Goal: Task Accomplishment & Management: Use online tool/utility

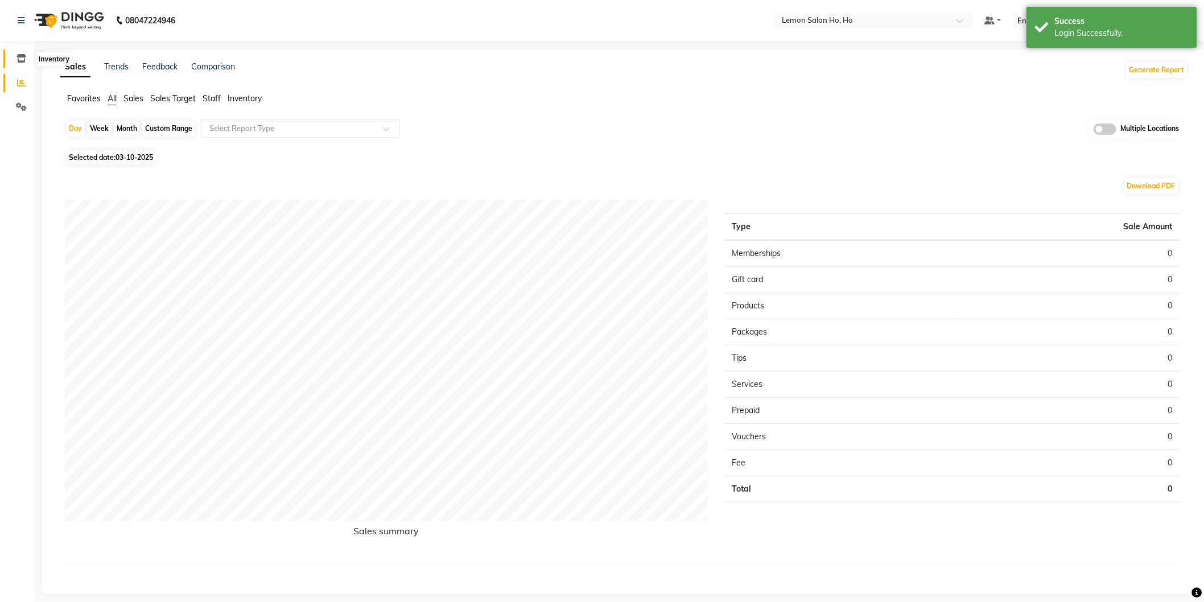
click at [17, 60] on icon at bounding box center [22, 58] width 10 height 9
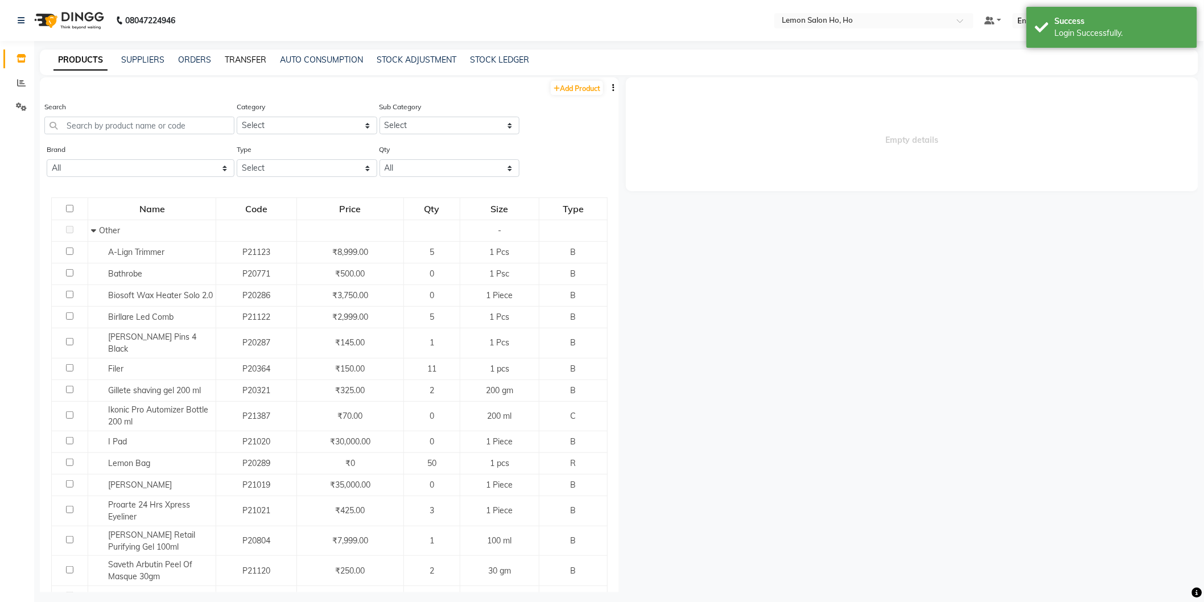
click at [250, 59] on link "TRANSFER" at bounding box center [246, 60] width 42 height 10
select select "sender"
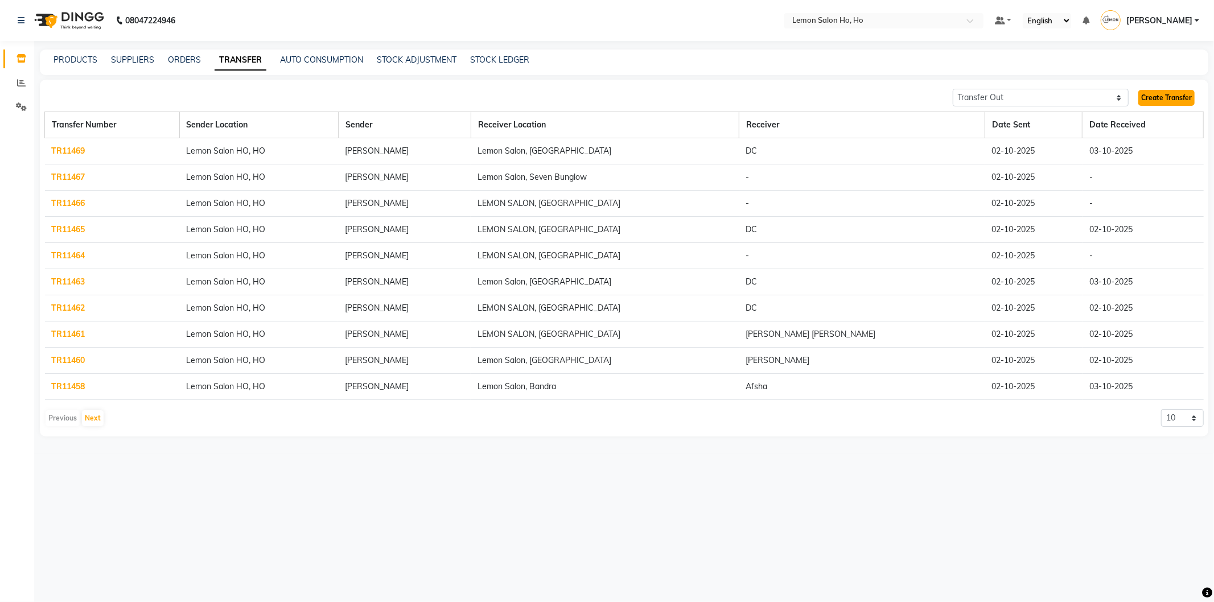
click at [1163, 95] on link "Create Transfer" at bounding box center [1166, 98] width 56 height 16
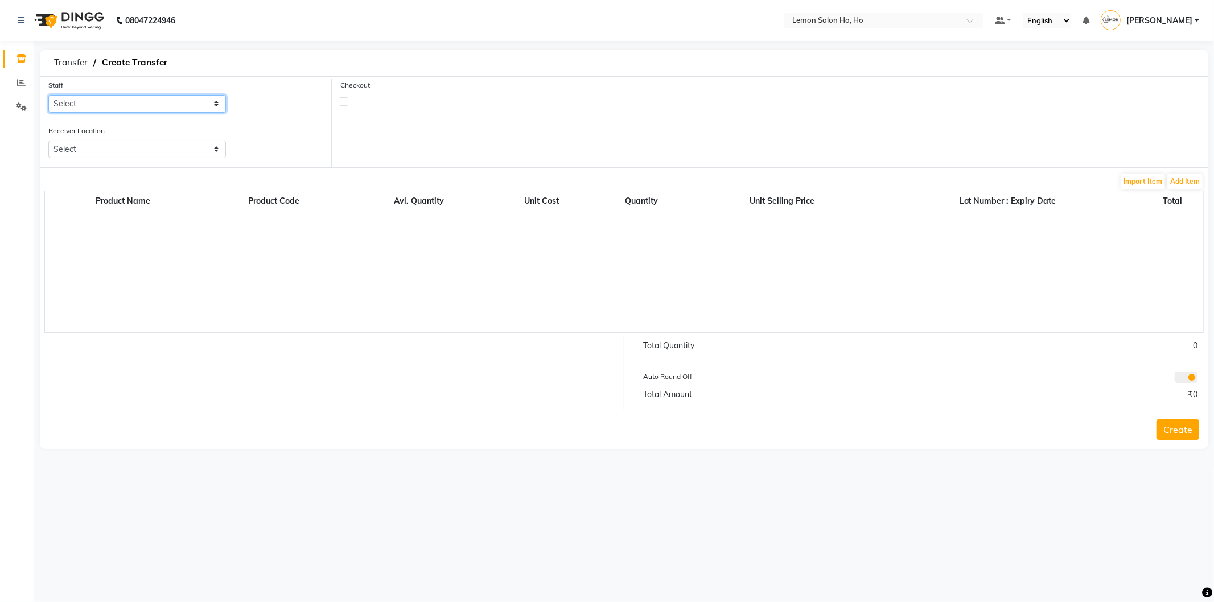
click at [115, 100] on select "Select [PERSON_NAME] [PERSON_NAME] DC DINGG Support [PERSON_NAME] [PERSON_NAME]…" at bounding box center [137, 104] width 178 height 18
select select "88559"
click at [48, 95] on select "Select [PERSON_NAME] [PERSON_NAME] DC DINGG Support [PERSON_NAME] [PERSON_NAME]…" at bounding box center [137, 104] width 178 height 18
click at [110, 153] on select "Select Lemon Salon, Lokhandwala [GEOGRAPHIC_DATA], [GEOGRAPHIC_DATA], Seven Bun…" at bounding box center [137, 150] width 178 height 18
select select "958"
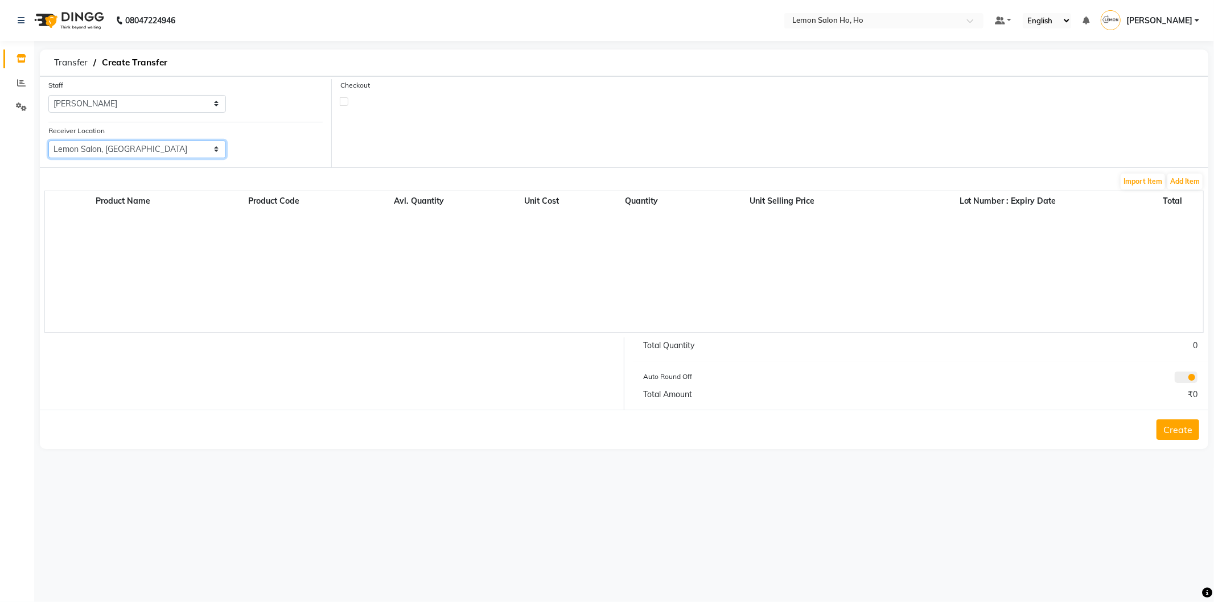
click at [48, 141] on select "Select Lemon Salon, Lokhandwala [GEOGRAPHIC_DATA], [GEOGRAPHIC_DATA], Seven Bun…" at bounding box center [137, 150] width 178 height 18
click at [1179, 187] on button "Add Item" at bounding box center [1184, 182] width 35 height 16
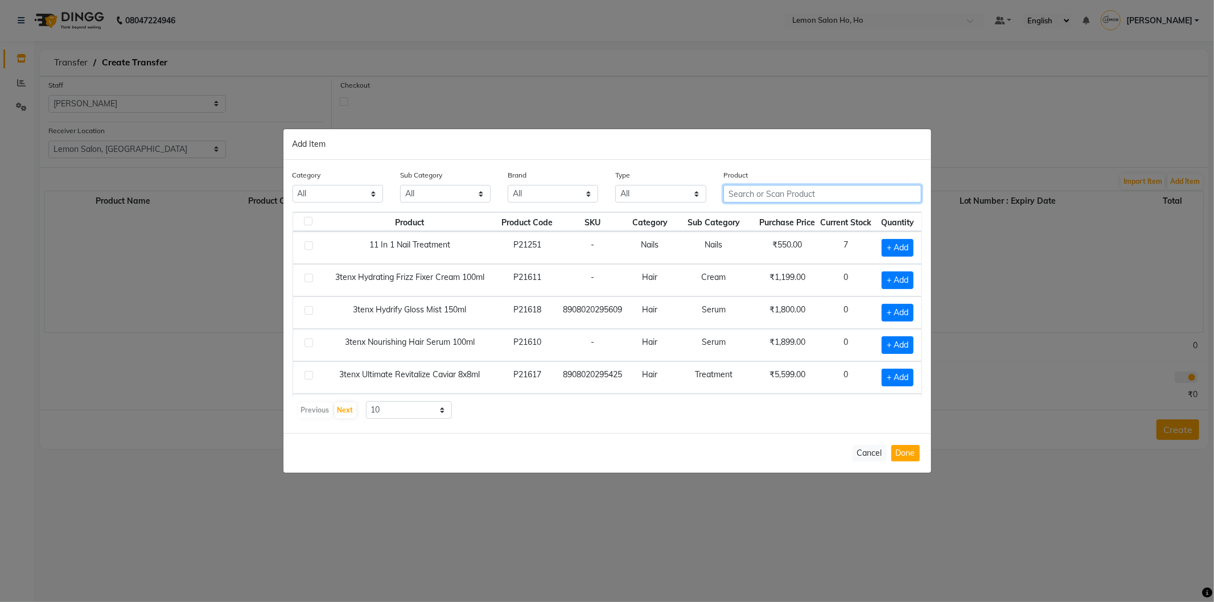
click at [823, 194] on input "text" at bounding box center [822, 194] width 199 height 18
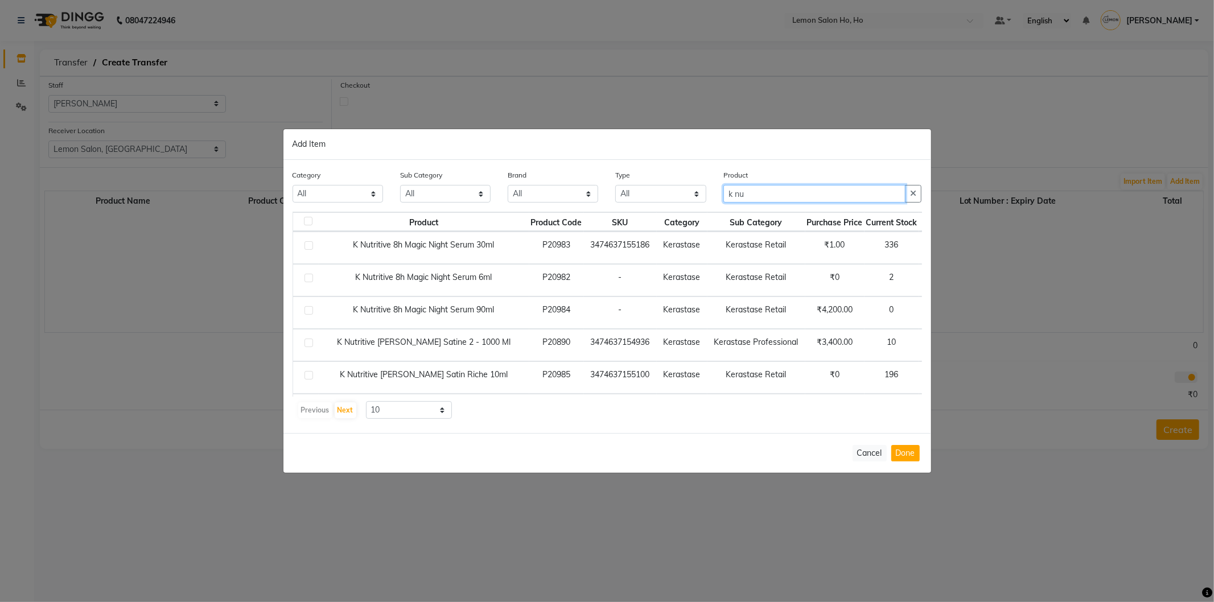
scroll to position [84, 0]
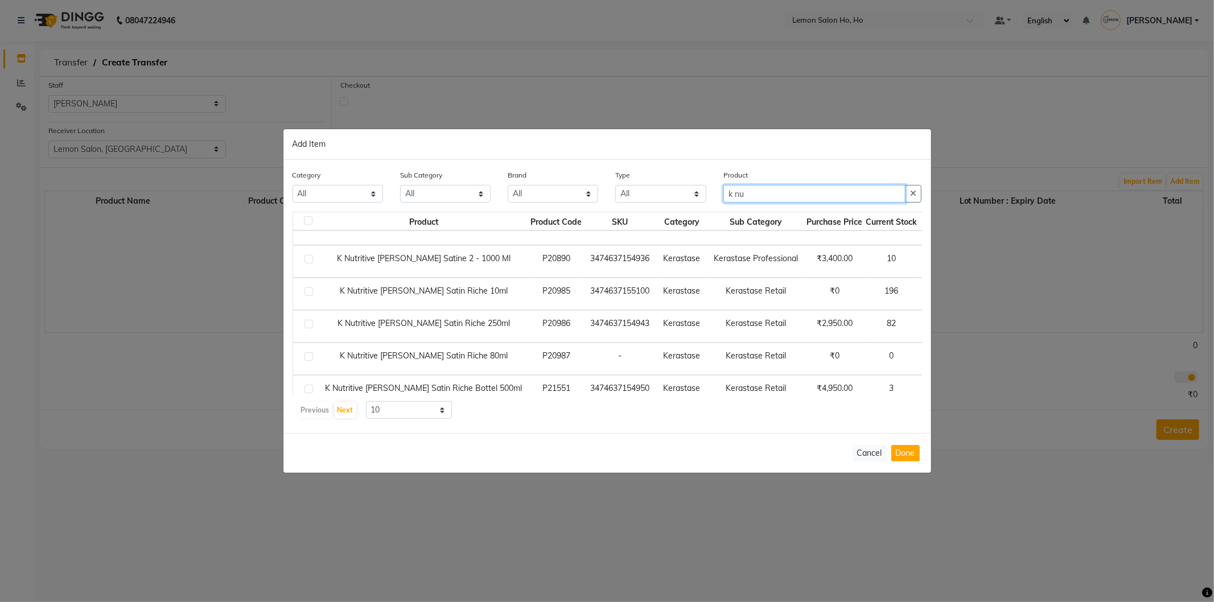
type input "k nu"
click at [926, 327] on span "+ Add" at bounding box center [942, 327] width 32 height 18
checkbox input "true"
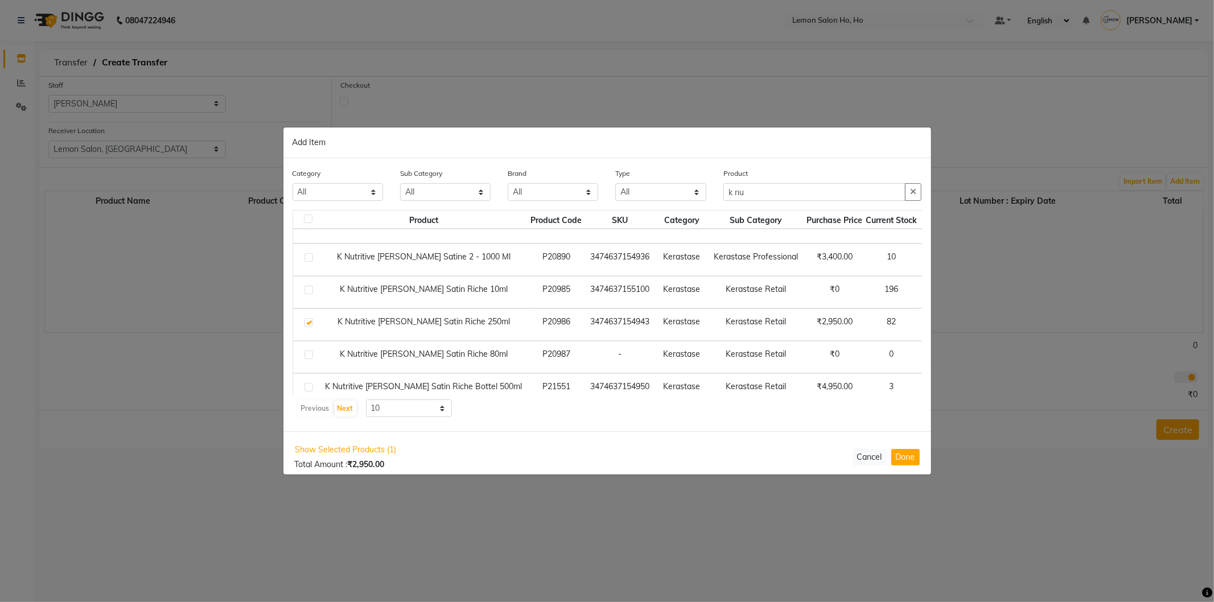
scroll to position [84, 14]
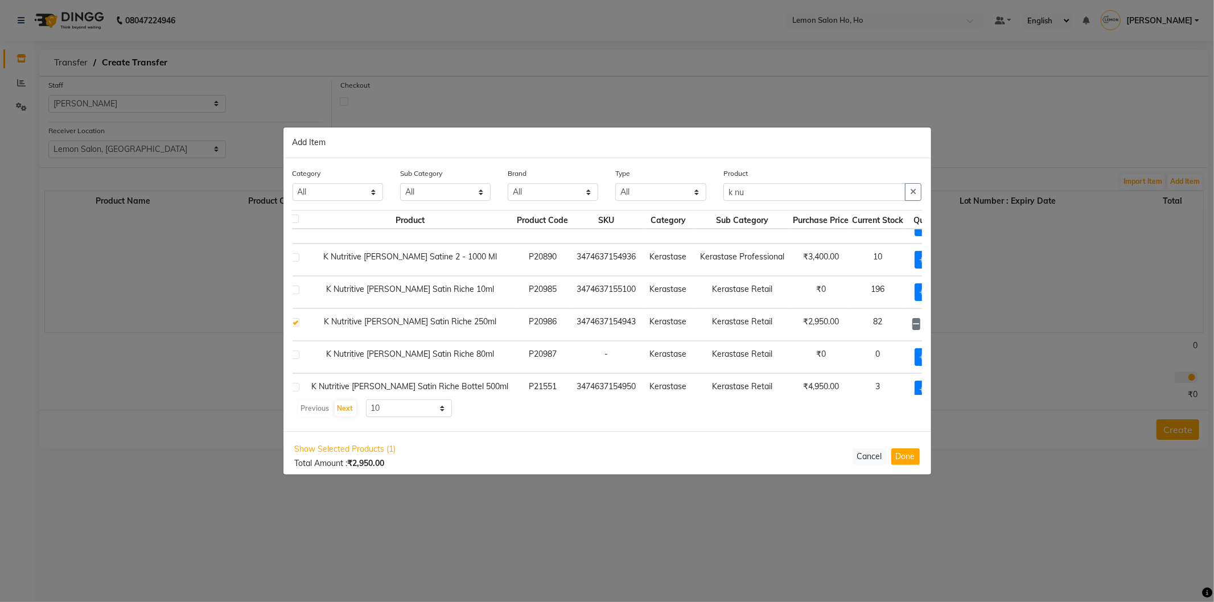
click at [941, 322] on icon at bounding box center [944, 324] width 7 height 8
type input "2"
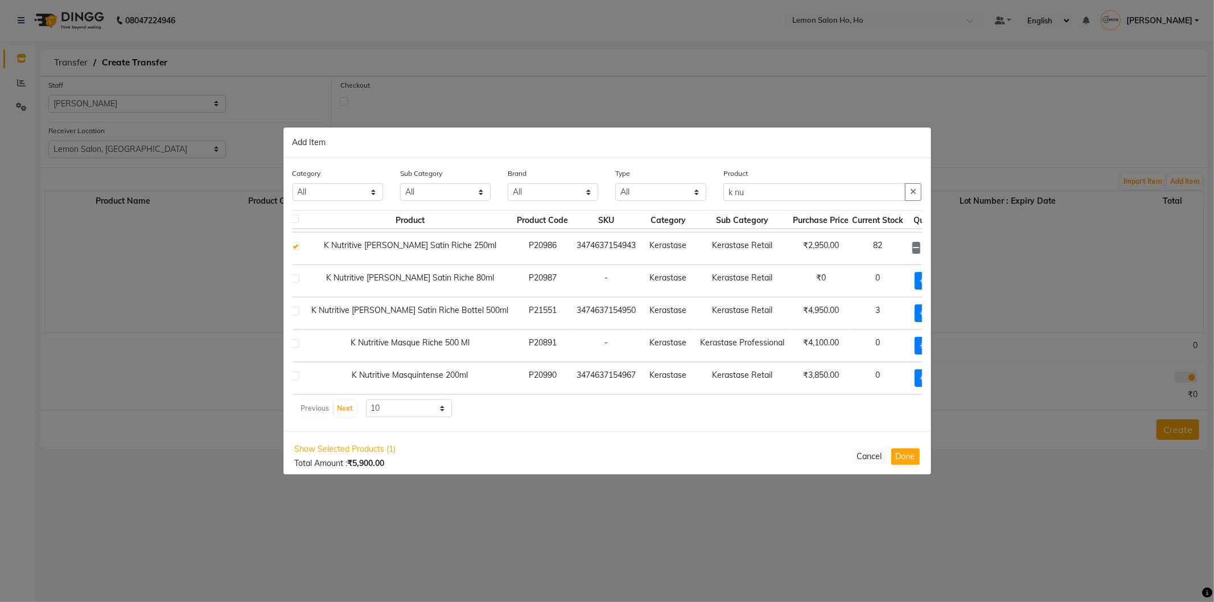
scroll to position [171, 14]
click at [439, 407] on select "10 50 100" at bounding box center [409, 408] width 86 height 18
select select "50"
click at [366, 399] on select "10 50 100" at bounding box center [409, 408] width 86 height 18
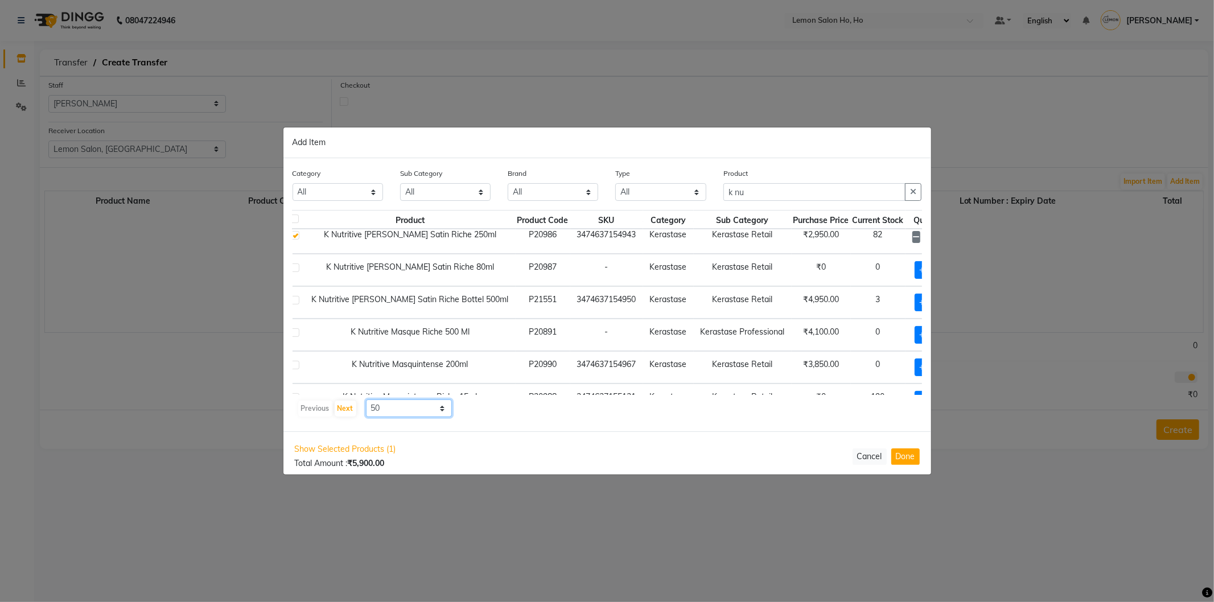
scroll to position [254, 14]
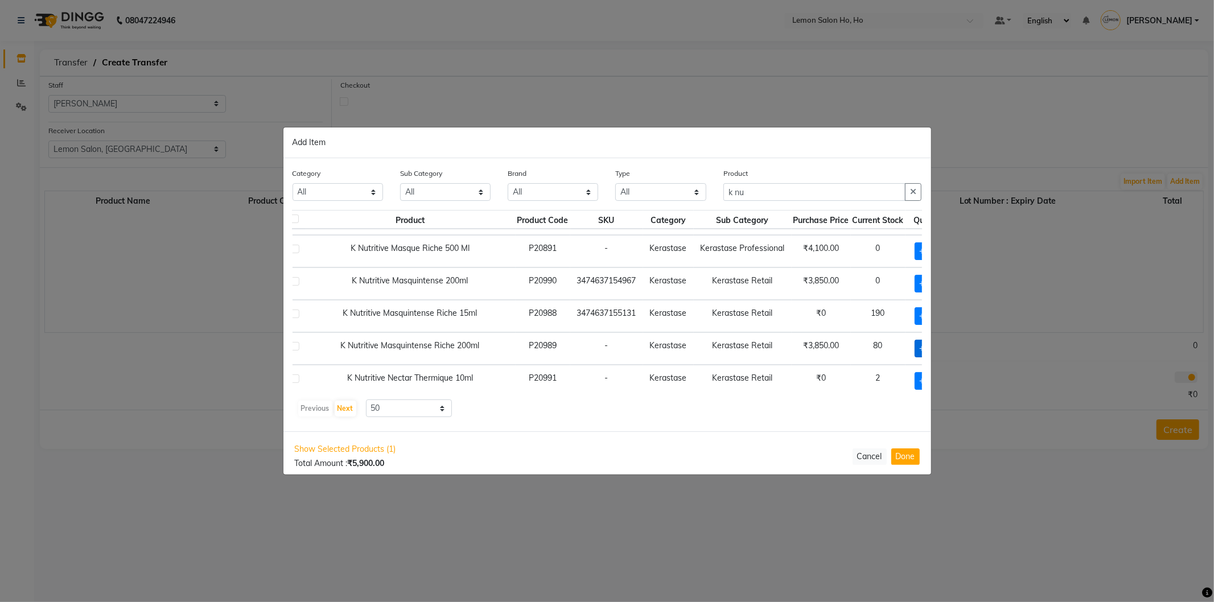
click at [915, 347] on span "+ Add" at bounding box center [931, 349] width 32 height 18
checkbox input "true"
click at [941, 346] on icon at bounding box center [944, 348] width 7 height 8
type input "2"
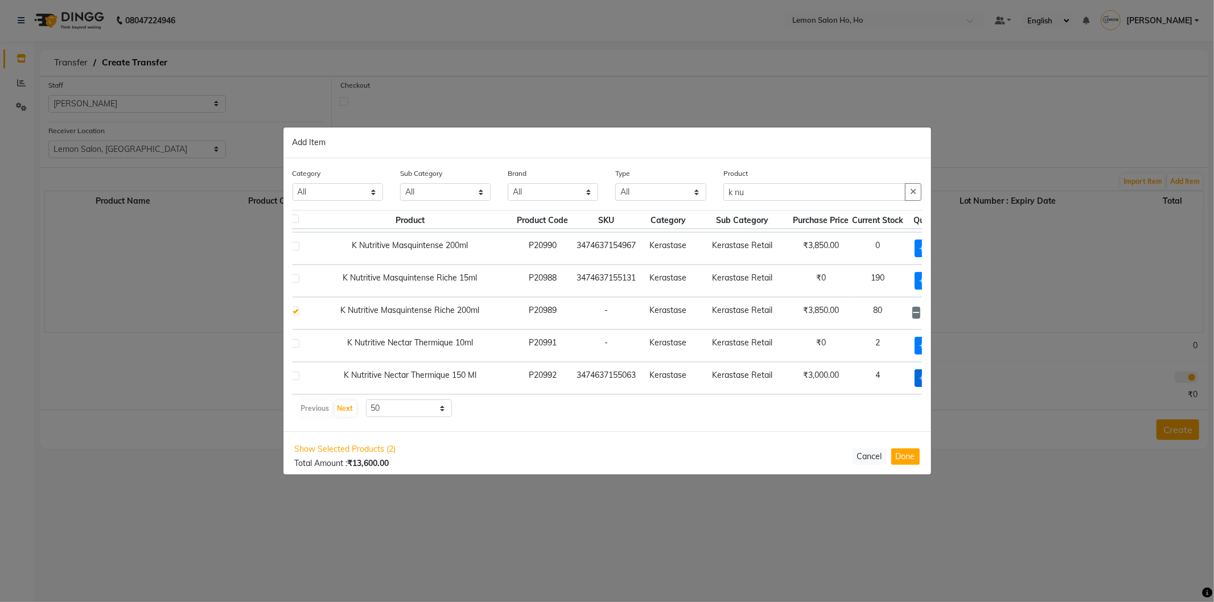
click at [915, 369] on span "+ Add" at bounding box center [931, 378] width 32 height 18
checkbox input "true"
drag, startPoint x: 730, startPoint y: 191, endPoint x: 653, endPoint y: 193, distance: 76.9
click at [658, 193] on div "Category All Hair Skin Makeup Personal Care Appliances [PERSON_NAME] Waxing Dis…" at bounding box center [607, 188] width 646 height 43
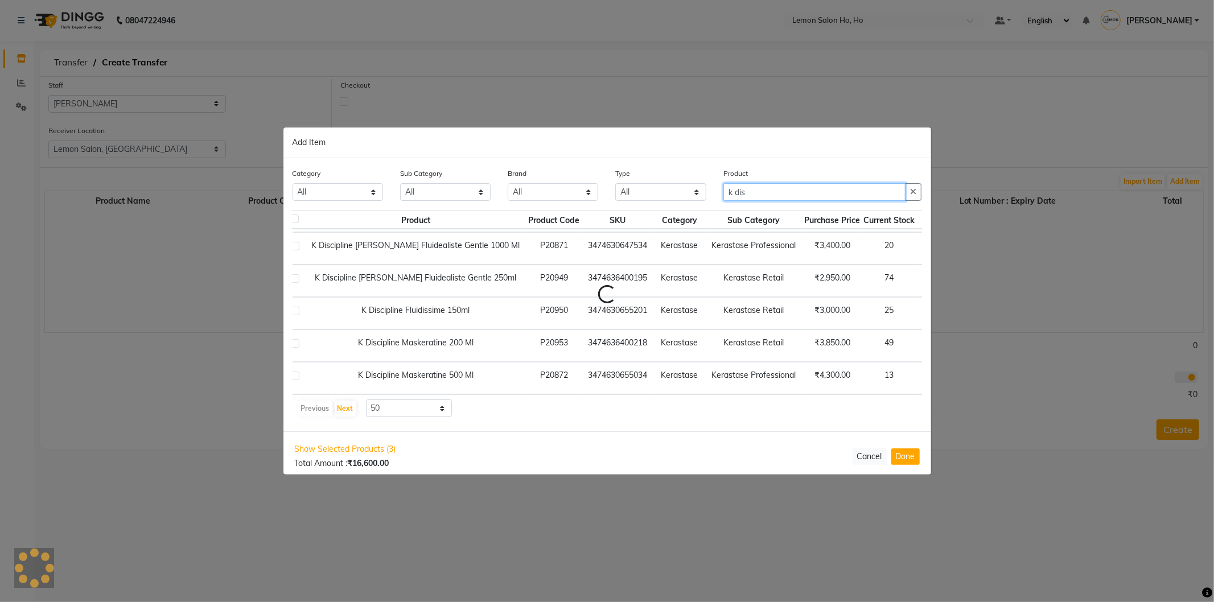
scroll to position [7, 14]
type input "k disci"
click at [924, 270] on span "+ Add" at bounding box center [940, 279] width 32 height 18
checkbox input "true"
click at [926, 336] on span "+ Add" at bounding box center [942, 344] width 32 height 18
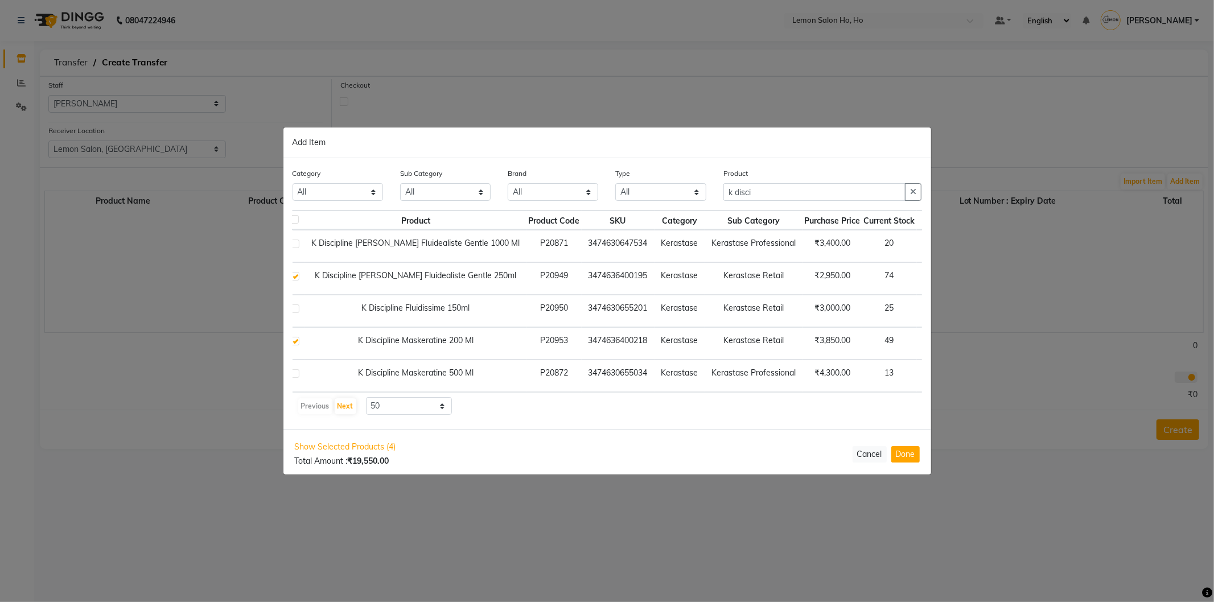
checkbox input "true"
click at [926, 368] on span "+ Add" at bounding box center [942, 376] width 32 height 18
checkbox input "true"
drag, startPoint x: 687, startPoint y: 197, endPoint x: 656, endPoint y: 197, distance: 30.7
click at [656, 197] on div "Category All Hair Skin Makeup Personal Care Appliances [PERSON_NAME] Waxing Dis…" at bounding box center [607, 188] width 646 height 43
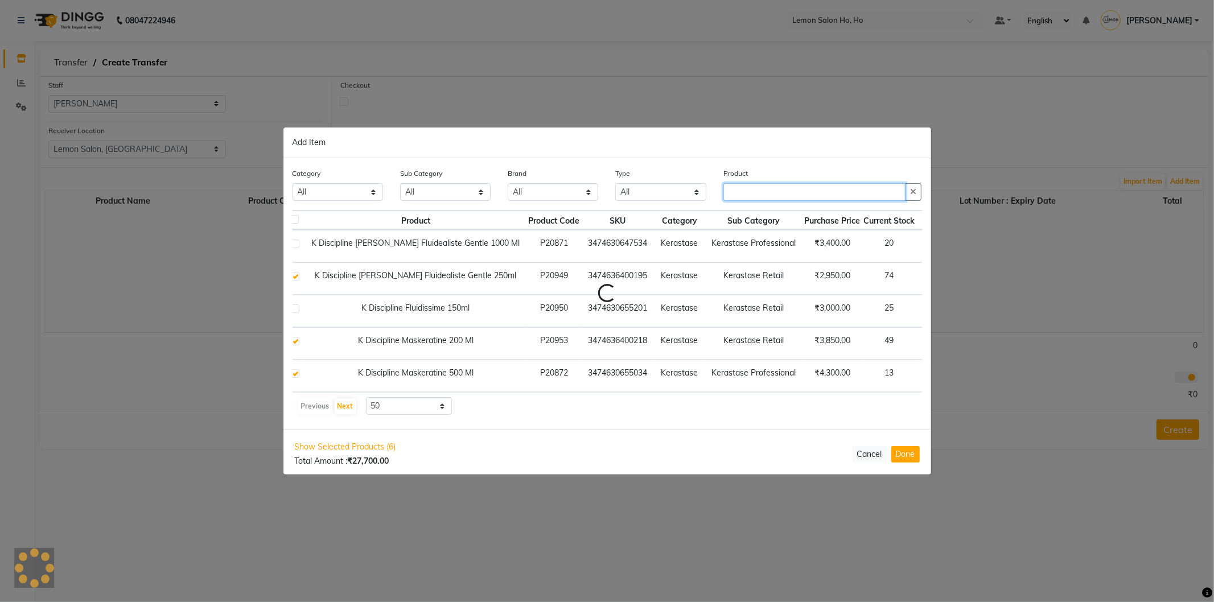
scroll to position [302, 14]
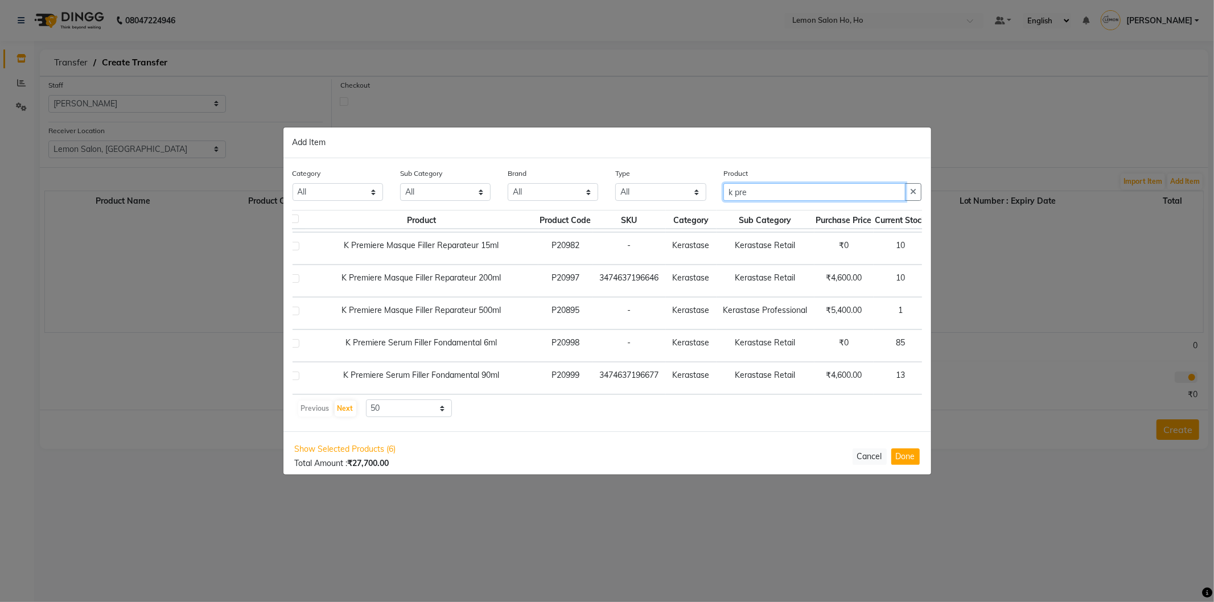
type input "k pre"
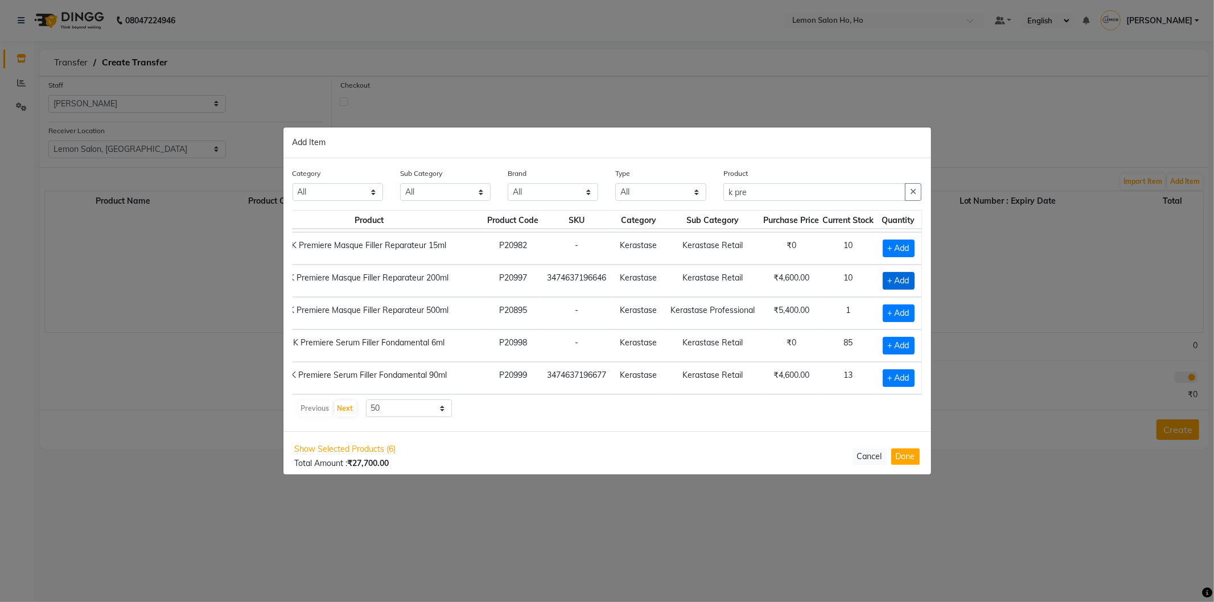
click at [892, 272] on span "+ Add" at bounding box center [899, 281] width 32 height 18
checkbox input "true"
drag, startPoint x: 763, startPoint y: 194, endPoint x: 650, endPoint y: 191, distance: 113.3
click at [650, 191] on div "Category All Hair Skin Makeup Personal Care Appliances [PERSON_NAME] Waxing Dis…" at bounding box center [607, 188] width 646 height 43
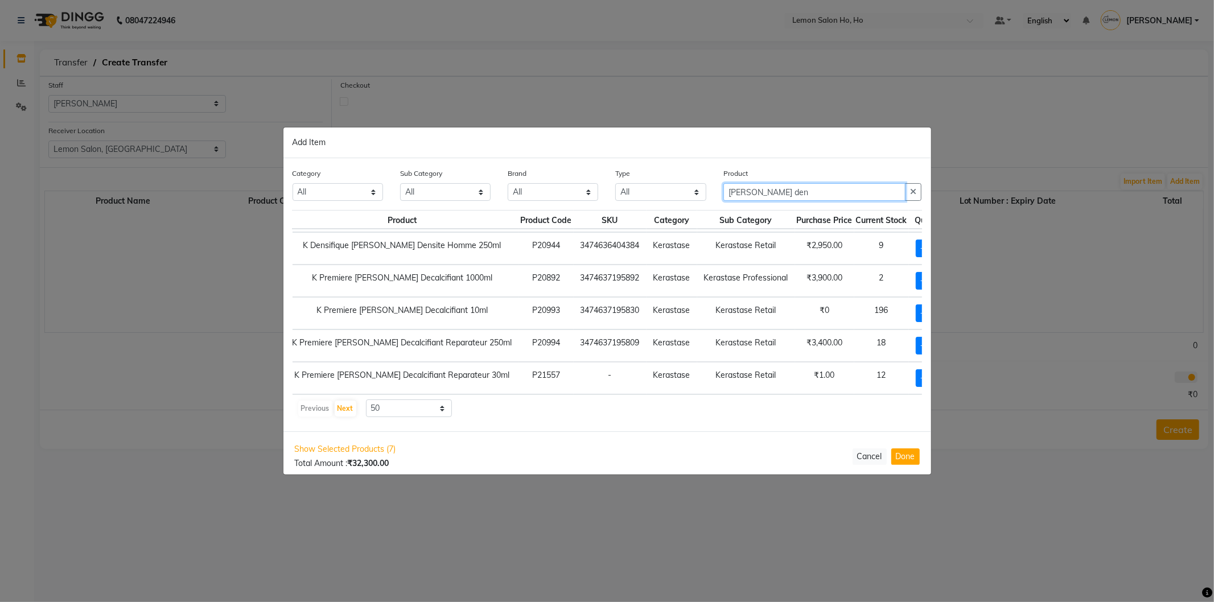
scroll to position [0, 2]
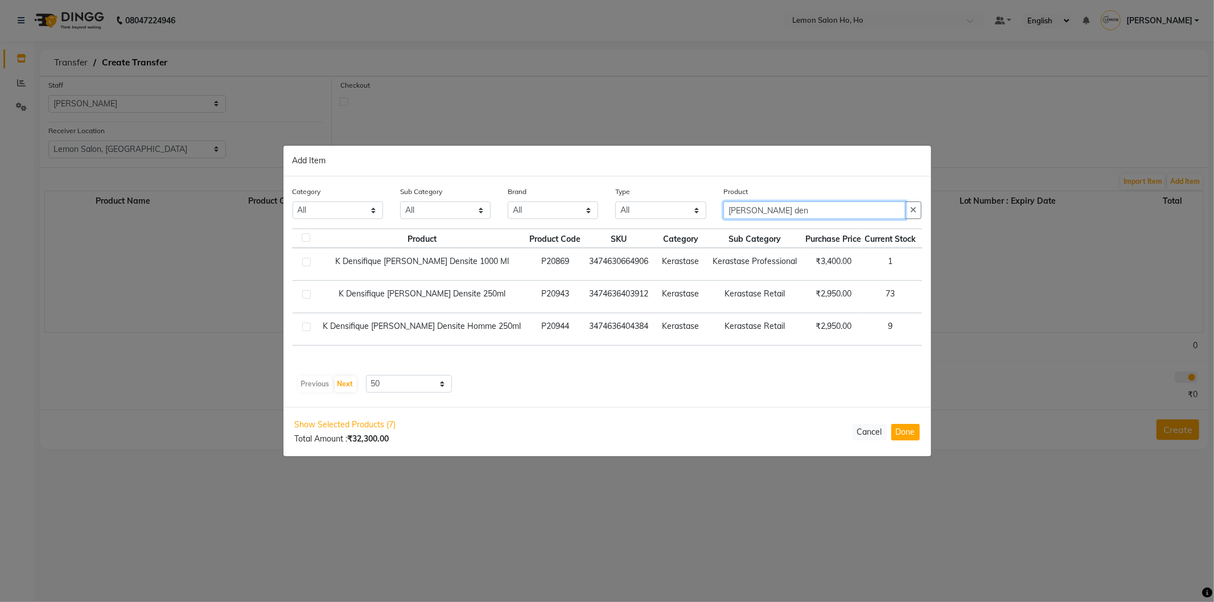
type input "[PERSON_NAME] den"
click at [925, 293] on span "+ Add" at bounding box center [941, 297] width 32 height 18
checkbox input "true"
click at [904, 431] on button "Done" at bounding box center [905, 432] width 28 height 17
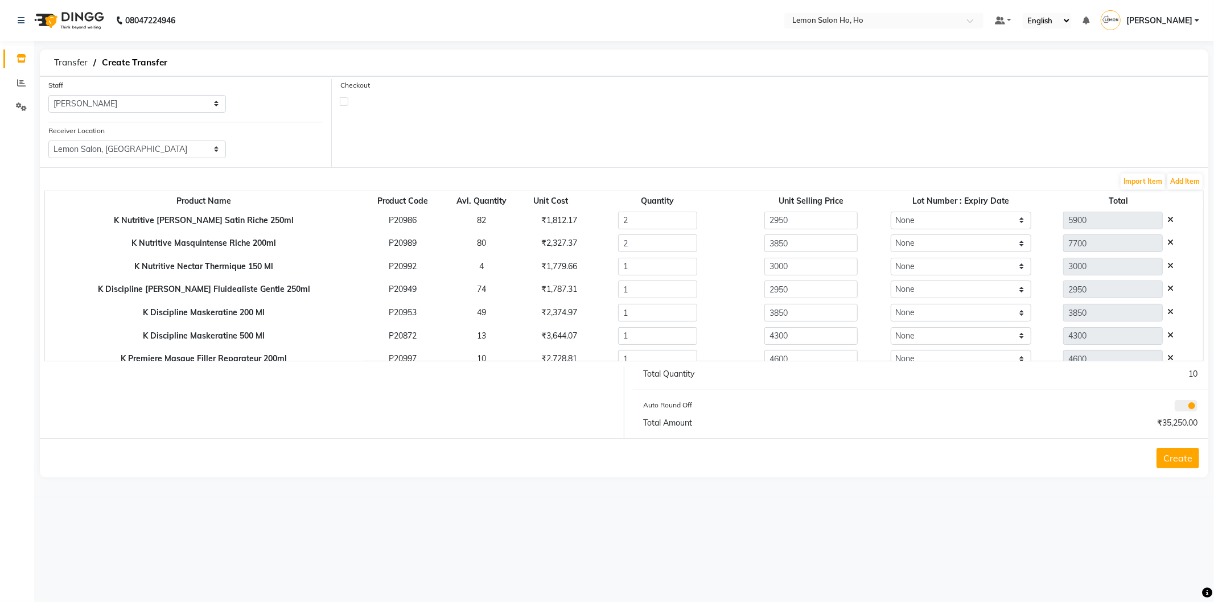
click at [343, 101] on label at bounding box center [344, 101] width 9 height 9
click at [343, 101] on input "checkbox" at bounding box center [343, 100] width 7 height 7
checkbox input "true"
select select "true"
select select "2069"
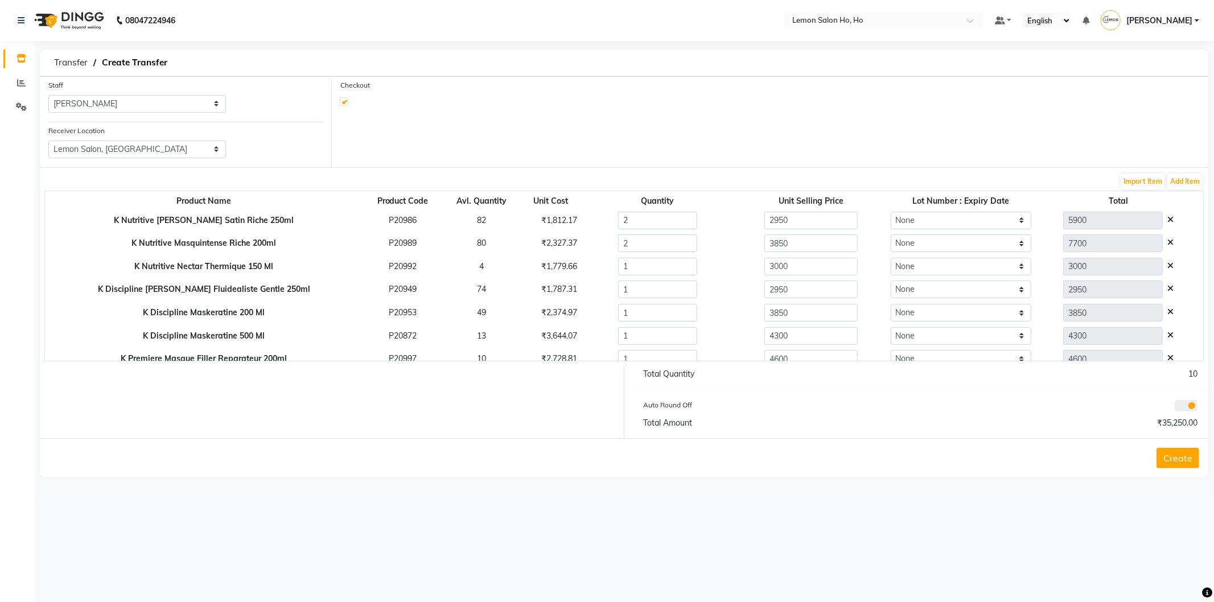
select select "2069"
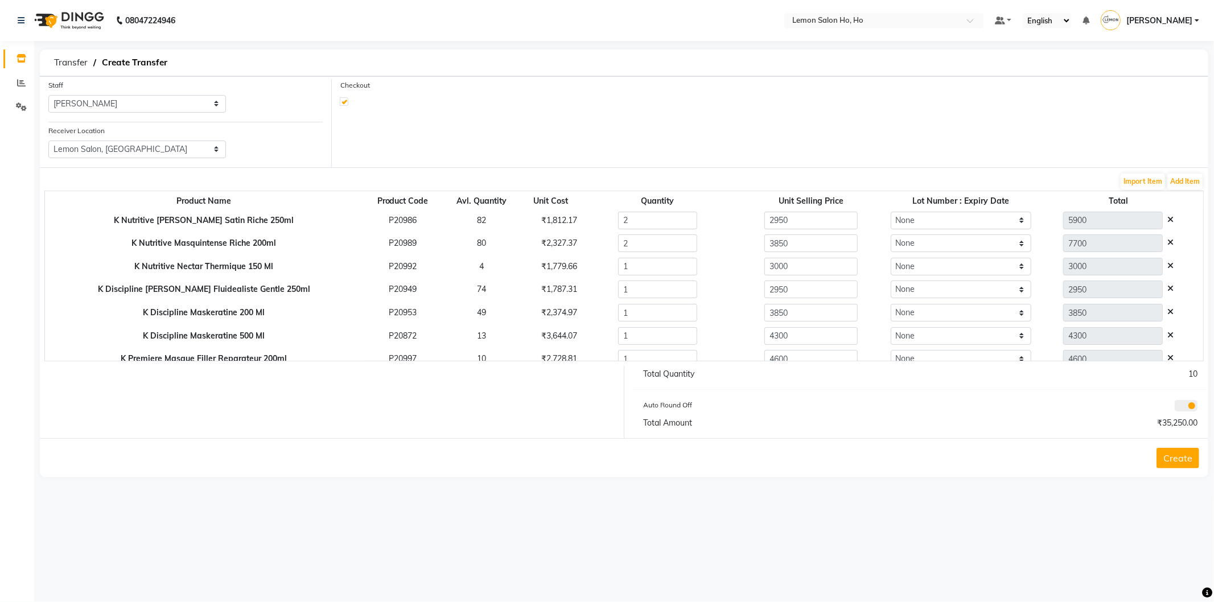
select select "2069"
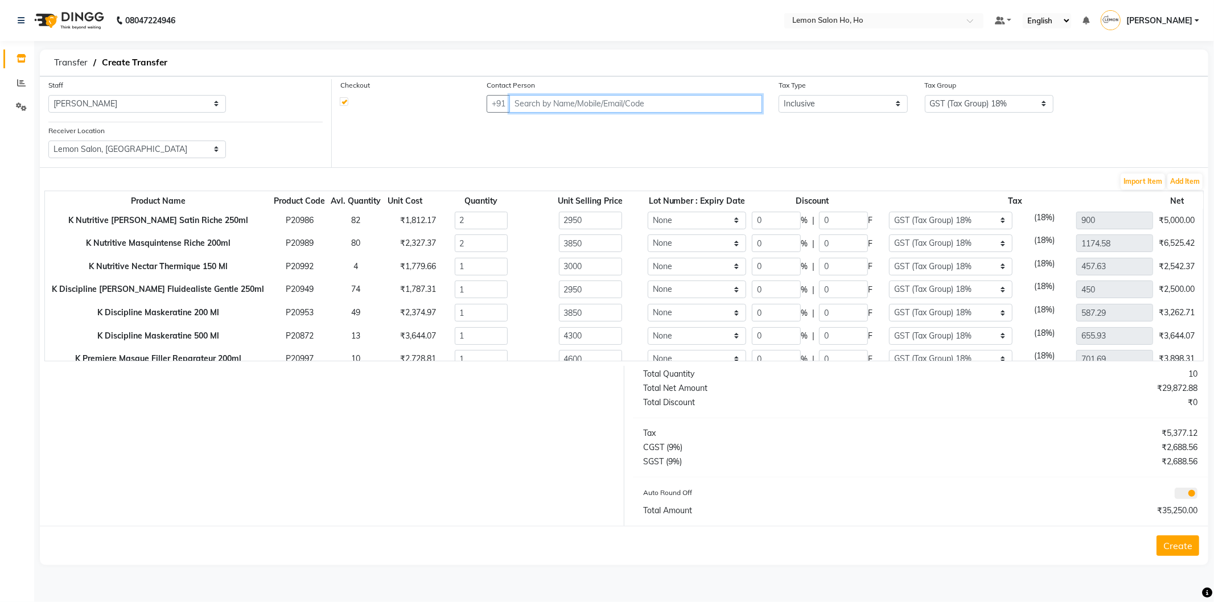
click at [538, 103] on input "text" at bounding box center [635, 104] width 253 height 18
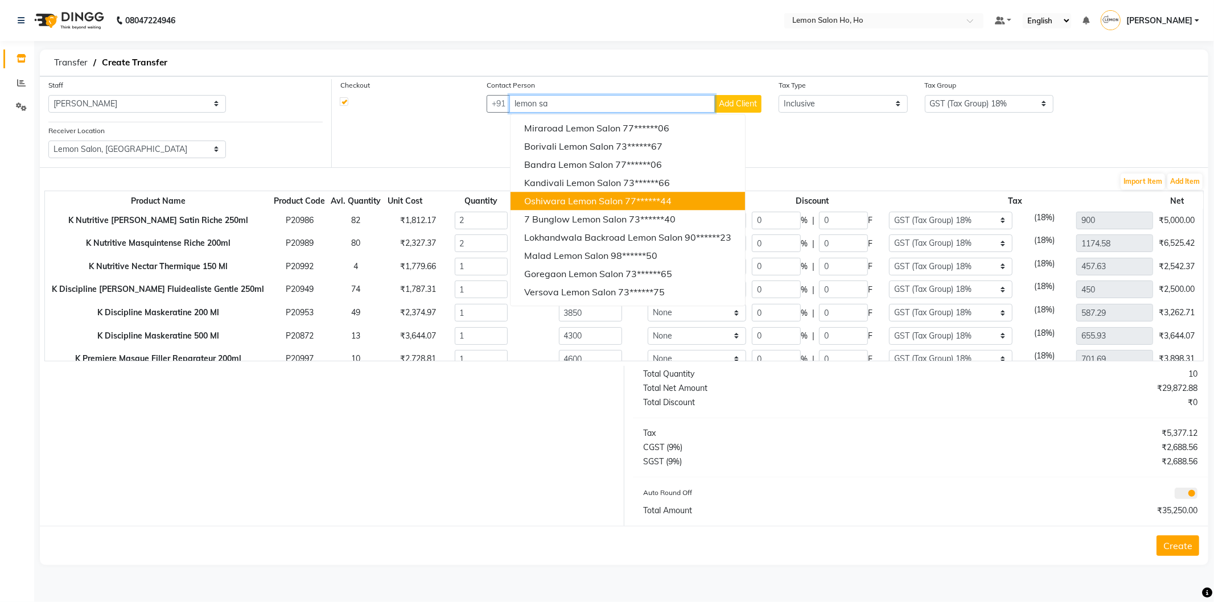
click at [548, 203] on span "Oshiwara Lemon Salon" at bounding box center [573, 200] width 98 height 11
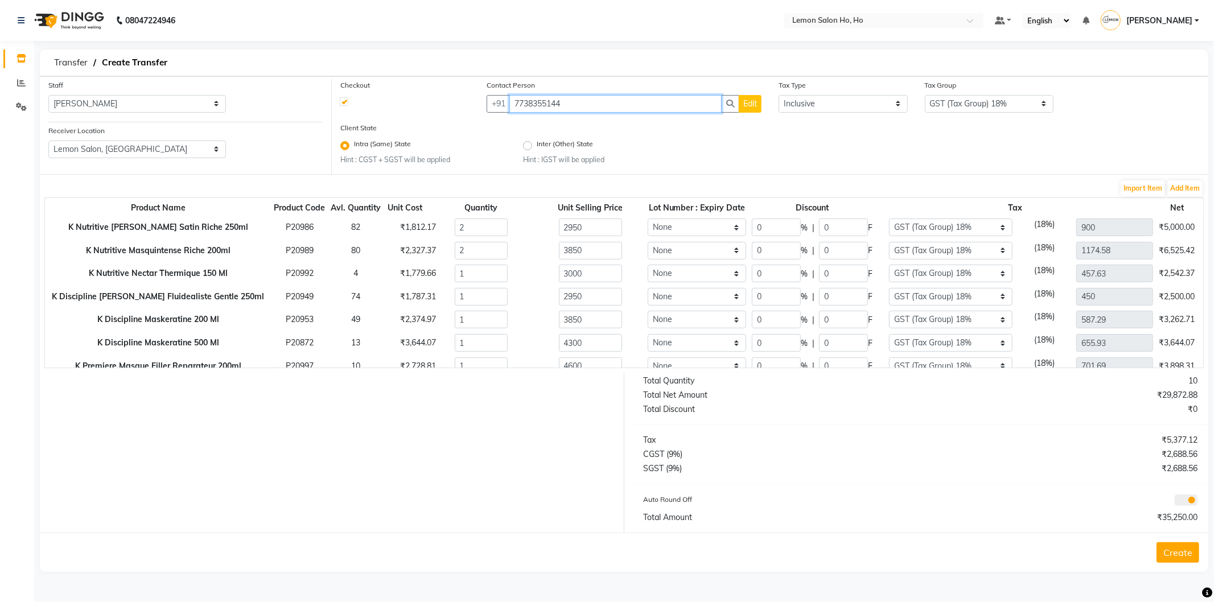
type input "7738355144"
click at [752, 229] on input "0" at bounding box center [776, 228] width 49 height 18
type input "30"
type input "4130"
type input "885"
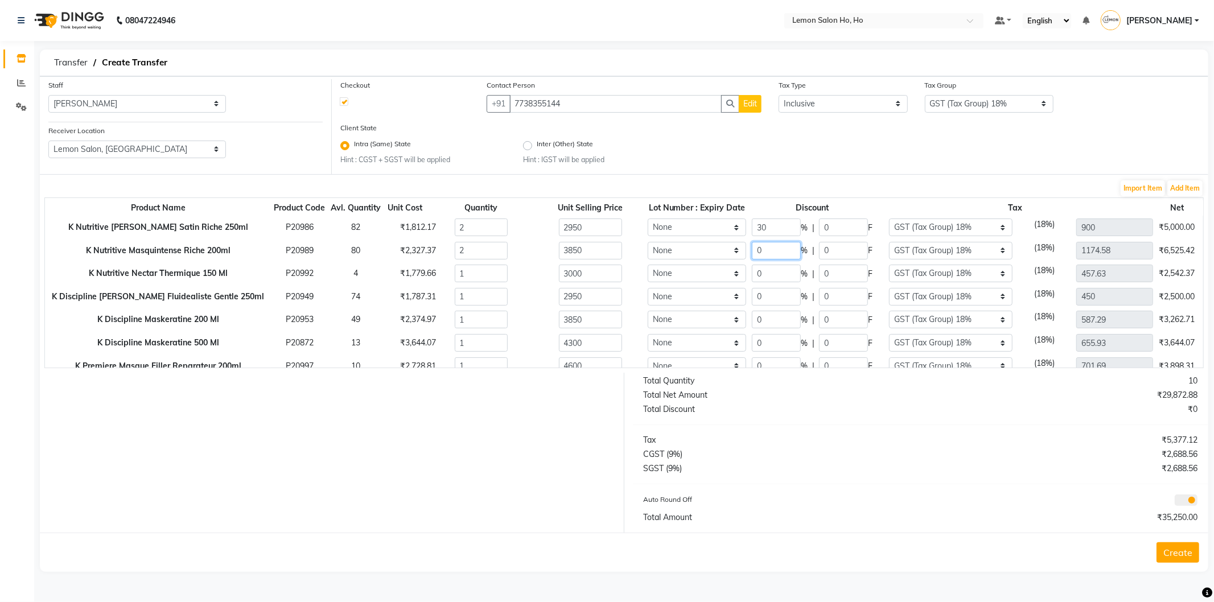
type input "630"
click at [752, 254] on input "0" at bounding box center [776, 251] width 49 height 18
type input "30"
type input "5390"
type input "1155"
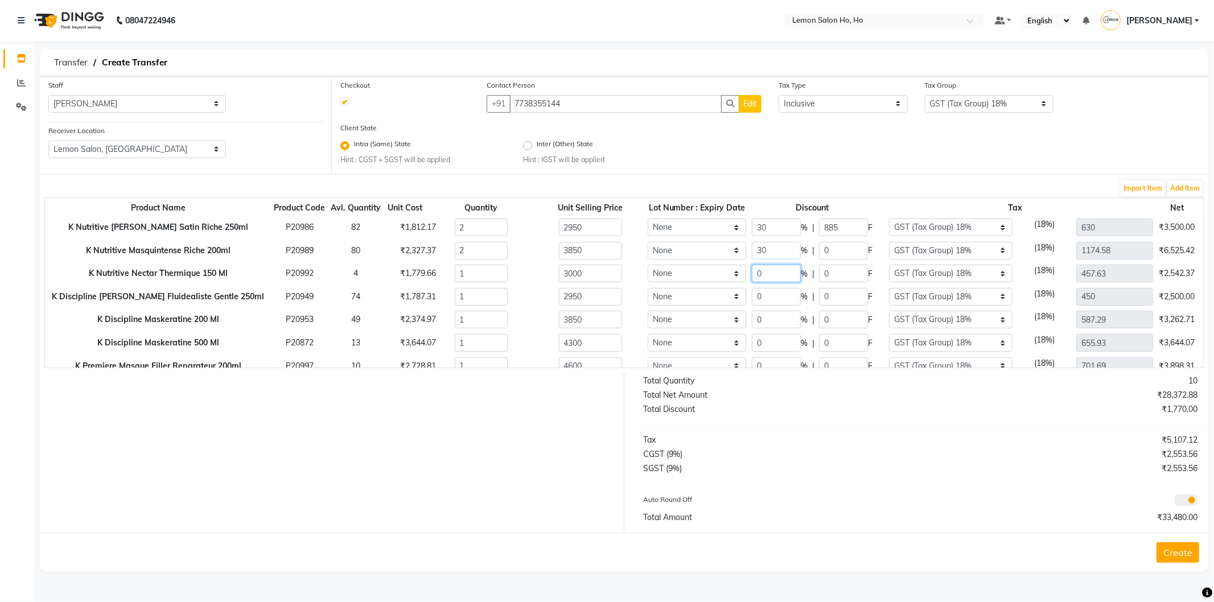
type input "822.2"
click at [752, 273] on input "0" at bounding box center [776, 274] width 49 height 18
type input "30"
type input "2100"
type input "900"
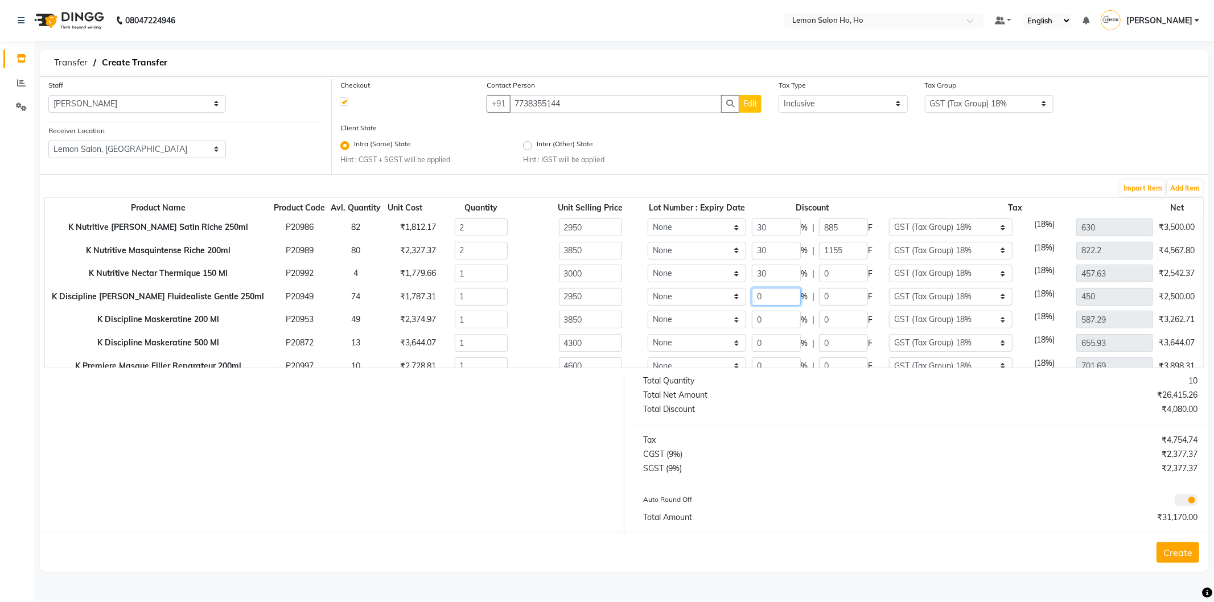
type input "320.34"
drag, startPoint x: 736, startPoint y: 295, endPoint x: 729, endPoint y: 292, distance: 7.4
click at [752, 294] on input "0" at bounding box center [776, 297] width 49 height 18
type input "30"
type input "2065"
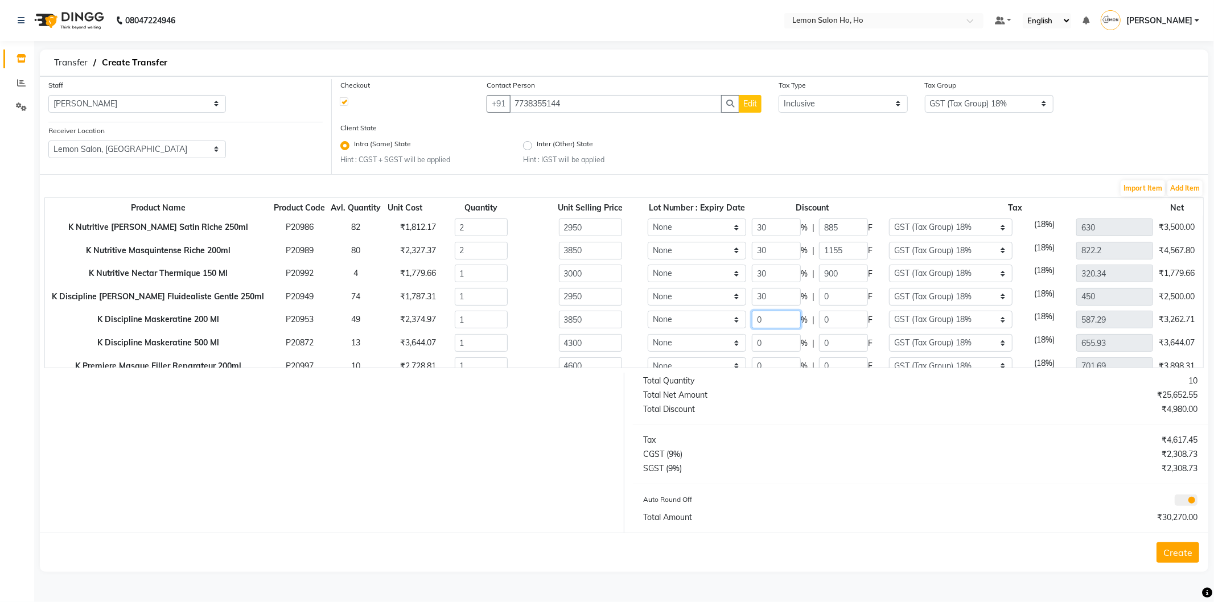
type input "885"
type input "315"
click at [752, 319] on input "0" at bounding box center [776, 320] width 49 height 18
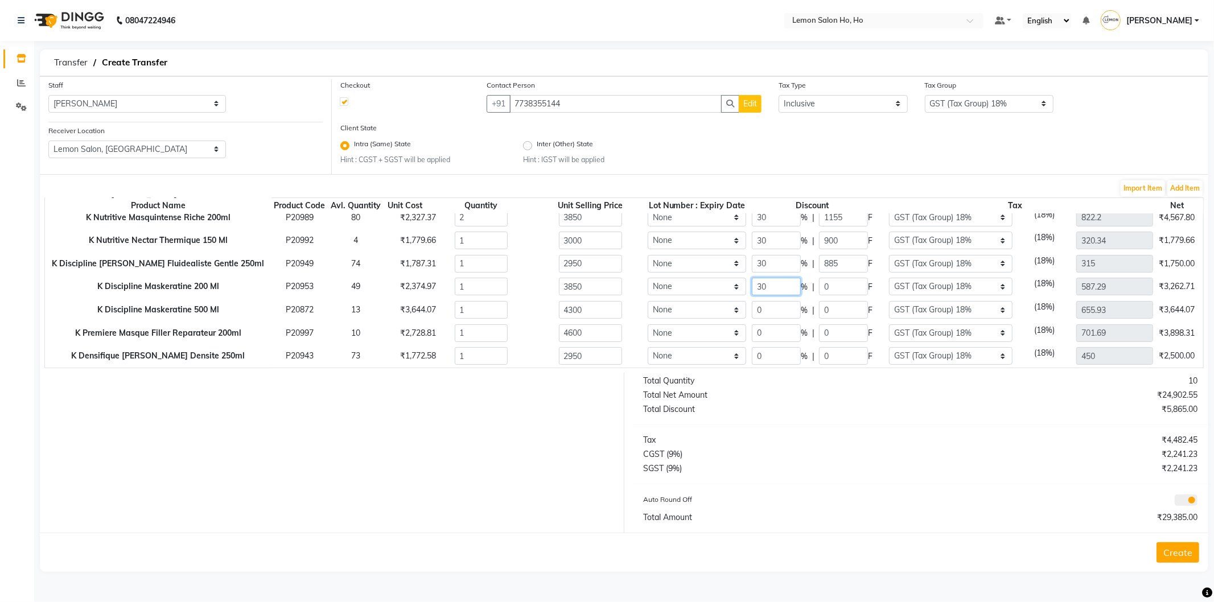
type input "30"
type input "2695"
type input "1155"
type input "411.1"
click at [752, 324] on input "0" at bounding box center [776, 333] width 49 height 18
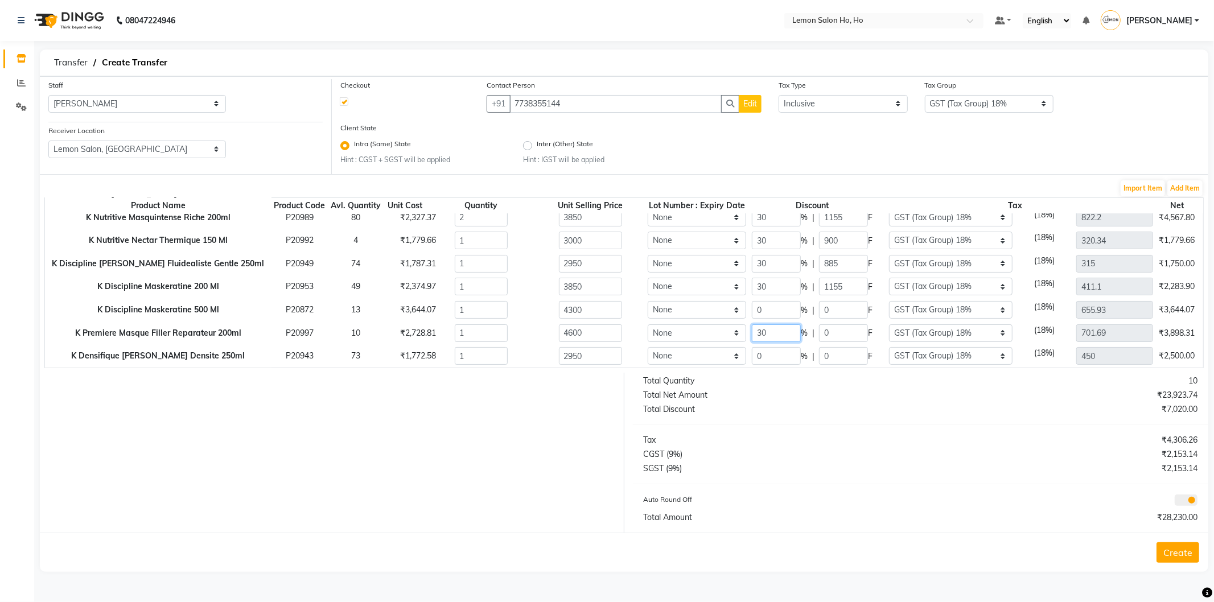
type input "30"
type input "3220"
type input "1380"
type input "491.19"
click at [752, 347] on input "0" at bounding box center [776, 356] width 49 height 18
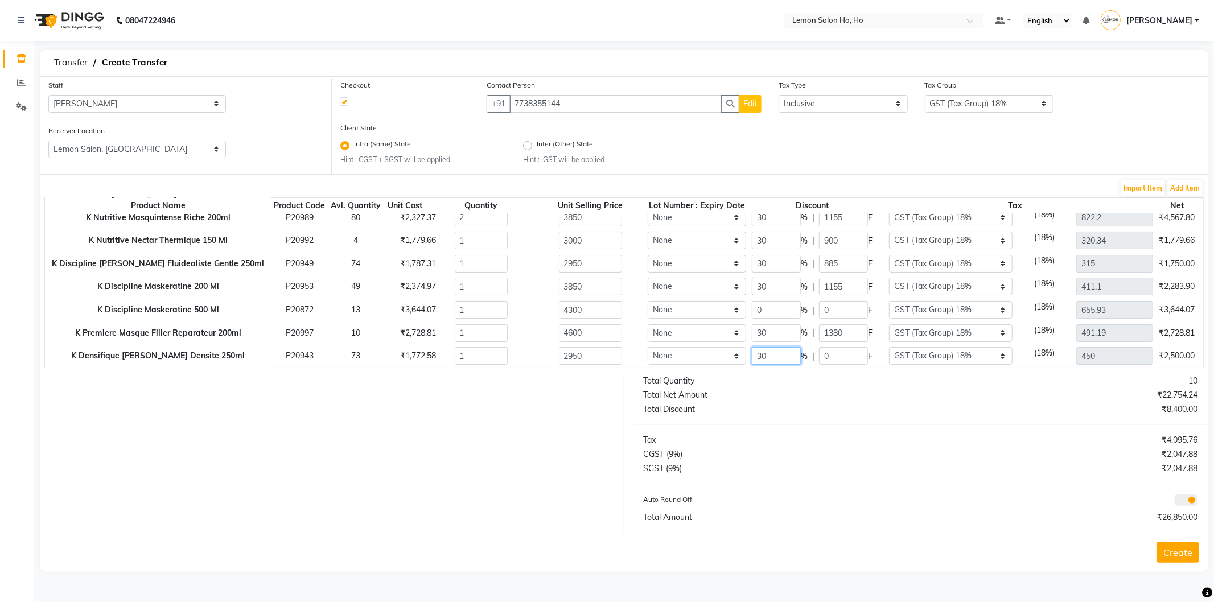
type input "30"
type input "2065"
type input "885"
type input "315"
click at [1176, 551] on button "Create" at bounding box center [1177, 552] width 43 height 20
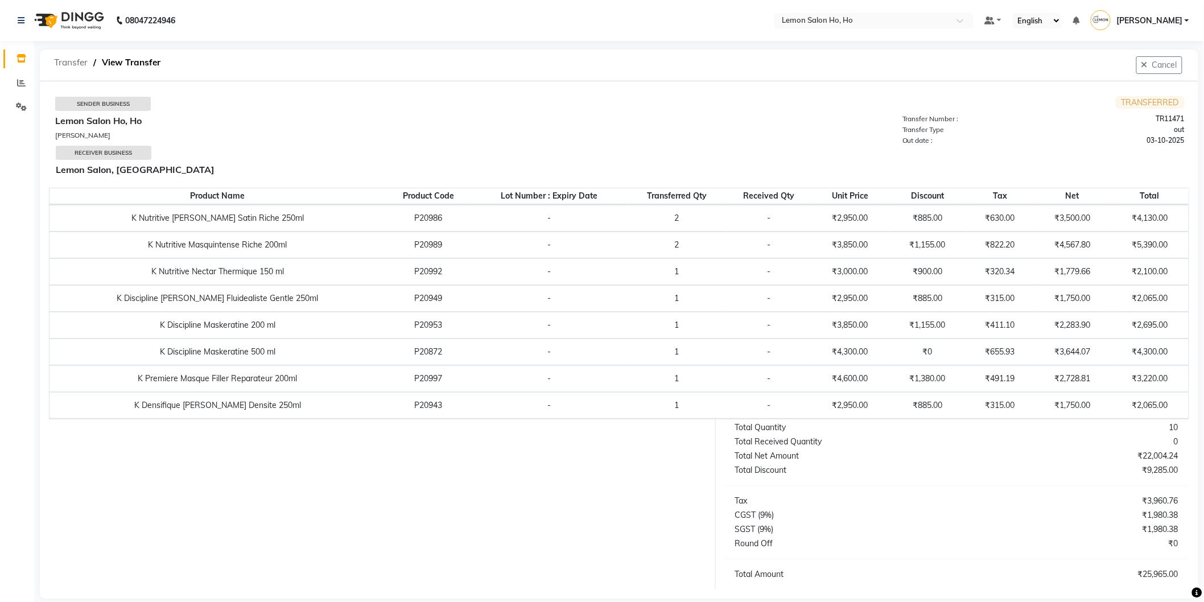
click at [69, 64] on span "Transfer" at bounding box center [70, 62] width 45 height 20
select select "sender"
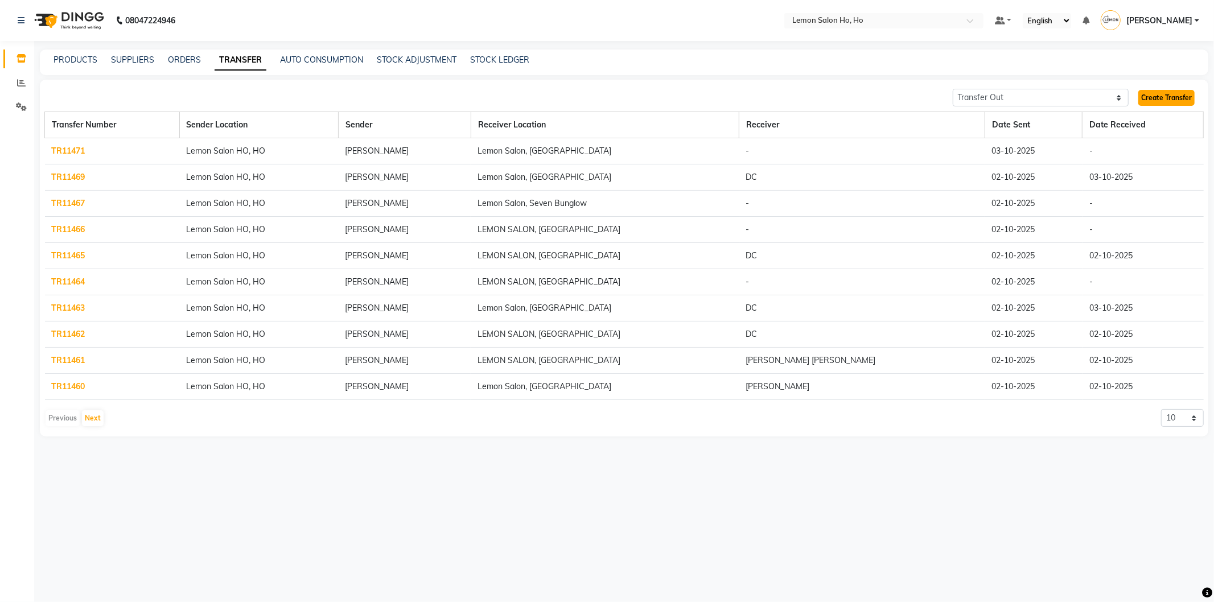
click at [1163, 101] on link "Create Transfer" at bounding box center [1166, 98] width 56 height 16
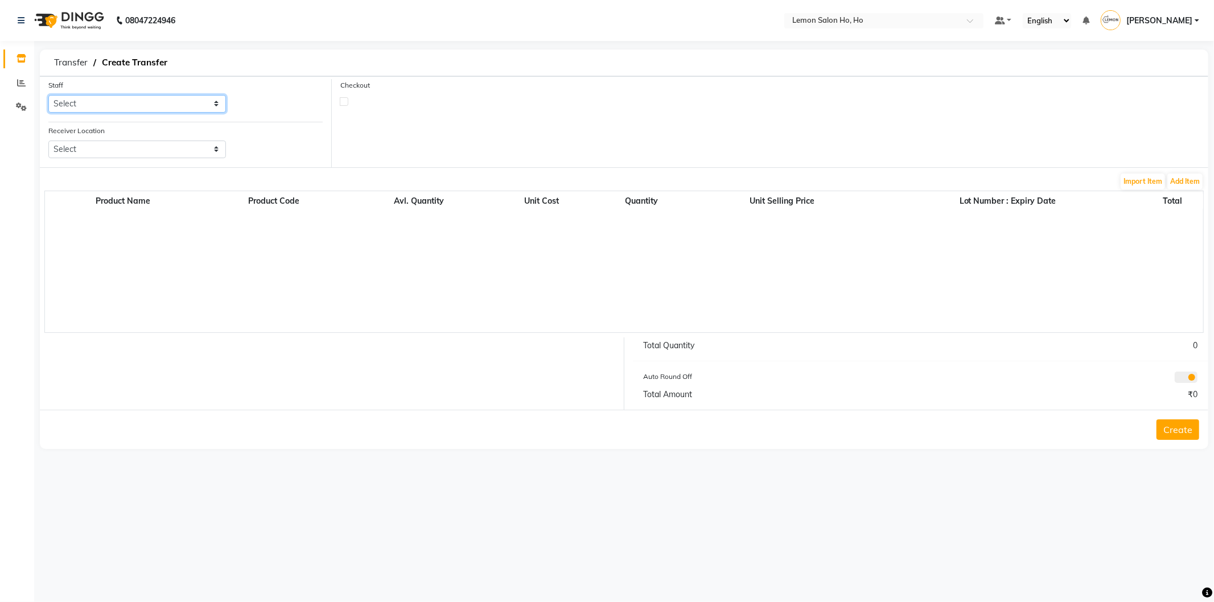
click at [174, 100] on select "Select [PERSON_NAME] [PERSON_NAME] DC DINGG Support [PERSON_NAME] [PERSON_NAME]…" at bounding box center [137, 104] width 178 height 18
select select "88559"
click at [48, 95] on select "Select [PERSON_NAME] [PERSON_NAME] DC DINGG Support [PERSON_NAME] [PERSON_NAME]…" at bounding box center [137, 104] width 178 height 18
click at [143, 153] on select "Select Lemon Salon, Lokhandwala [GEOGRAPHIC_DATA], [GEOGRAPHIC_DATA], Seven Bun…" at bounding box center [137, 150] width 178 height 18
select select "958"
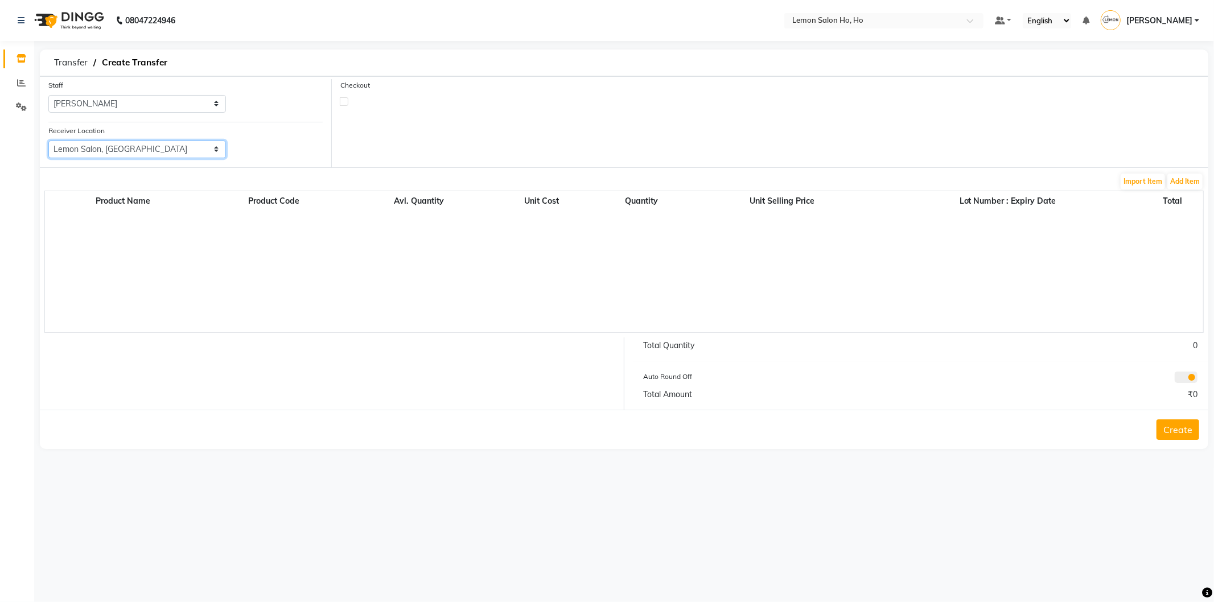
click at [48, 141] on select "Select Lemon Salon, Lokhandwala [GEOGRAPHIC_DATA], [GEOGRAPHIC_DATA], Seven Bun…" at bounding box center [137, 150] width 178 height 18
click at [1192, 178] on button "Add Item" at bounding box center [1184, 182] width 35 height 16
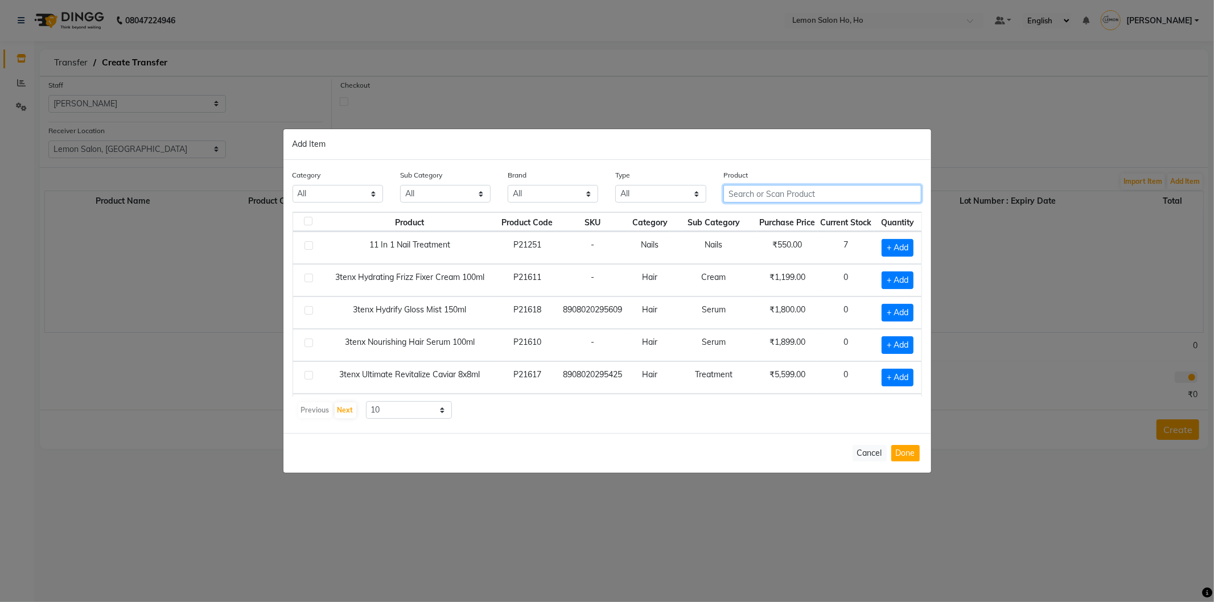
click at [825, 195] on input "text" at bounding box center [822, 194] width 199 height 18
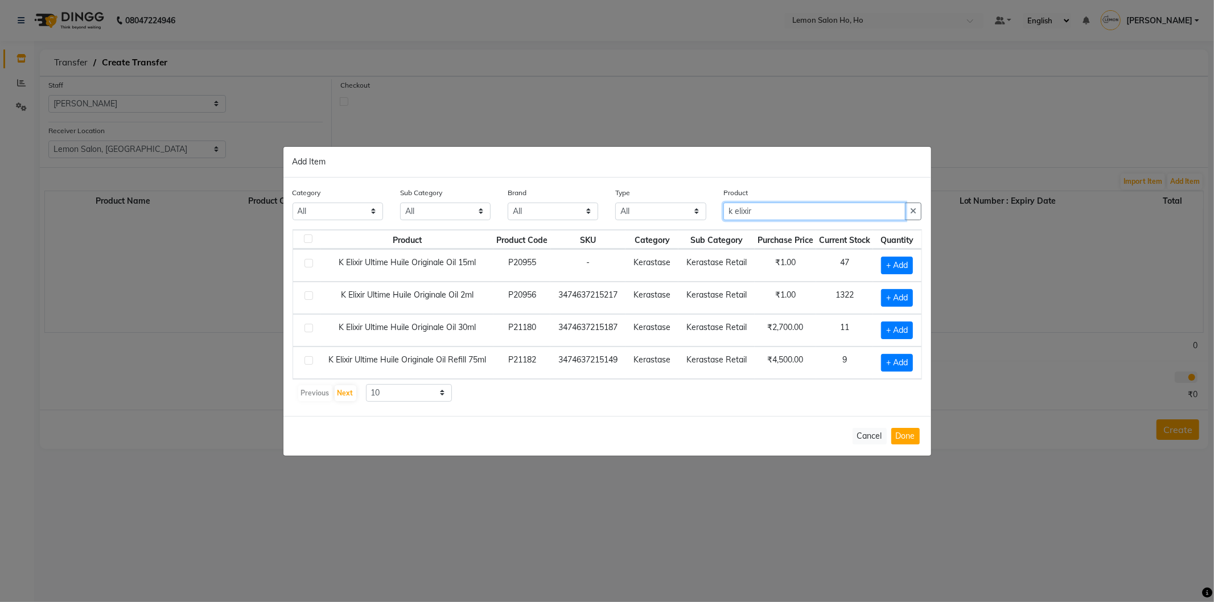
type input "k elixir"
click at [442, 389] on select "10 50 100" at bounding box center [409, 393] width 86 height 18
select select "50"
click at [366, 384] on select "10 50 100" at bounding box center [409, 393] width 86 height 18
click at [759, 213] on input "k elixir" at bounding box center [814, 212] width 183 height 18
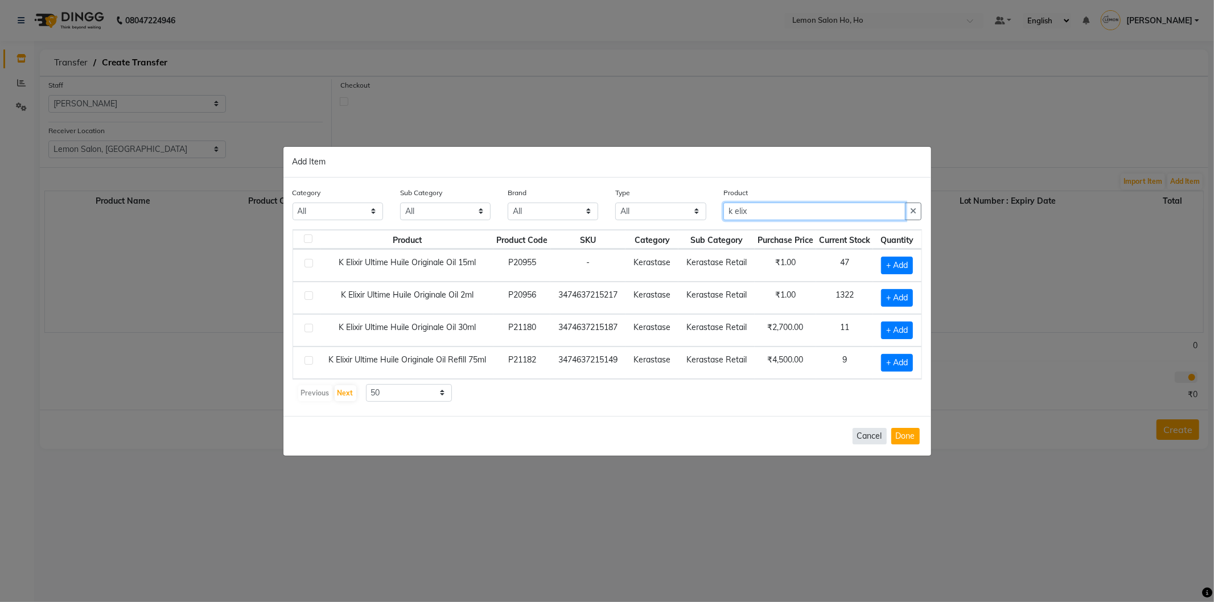
type input "k elix"
click at [874, 434] on button "Cancel" at bounding box center [869, 436] width 34 height 17
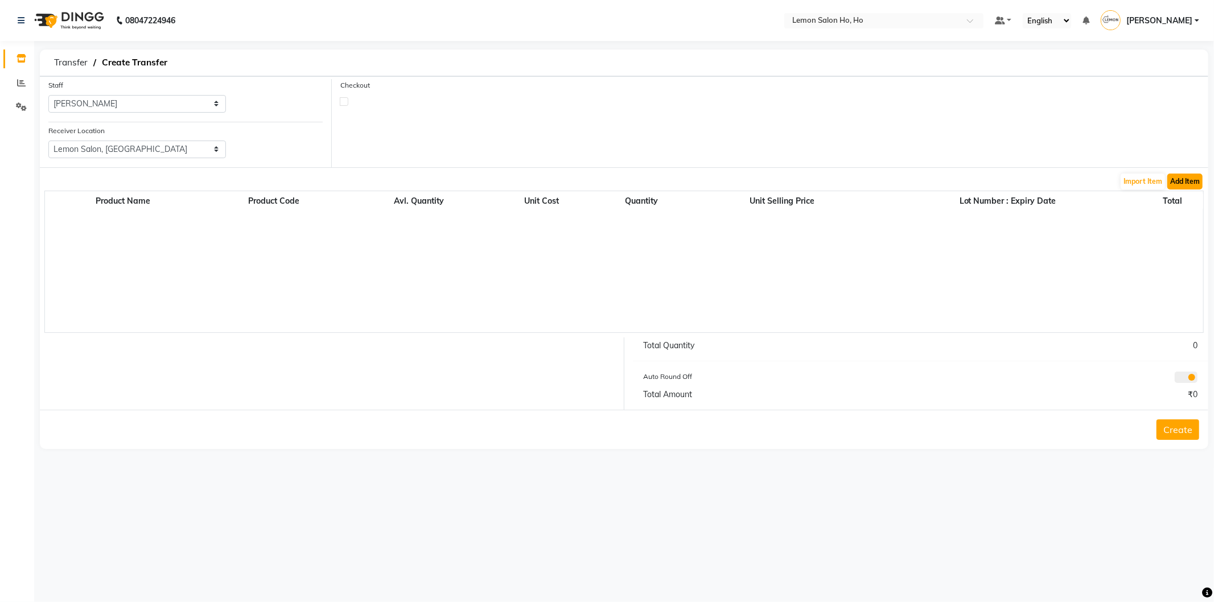
click at [1180, 180] on button "Add Item" at bounding box center [1184, 182] width 35 height 16
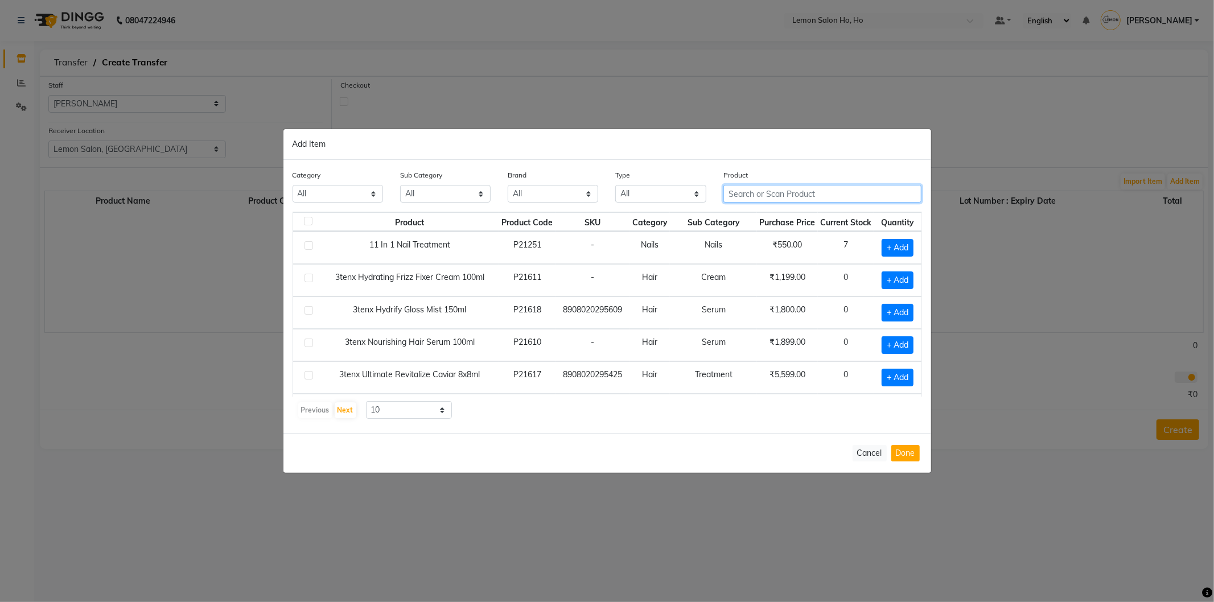
click at [848, 195] on input "text" at bounding box center [822, 194] width 199 height 18
click at [441, 408] on select "10 50 100" at bounding box center [409, 410] width 86 height 18
select select "50"
click at [366, 401] on select "10 50 100" at bounding box center [409, 410] width 86 height 18
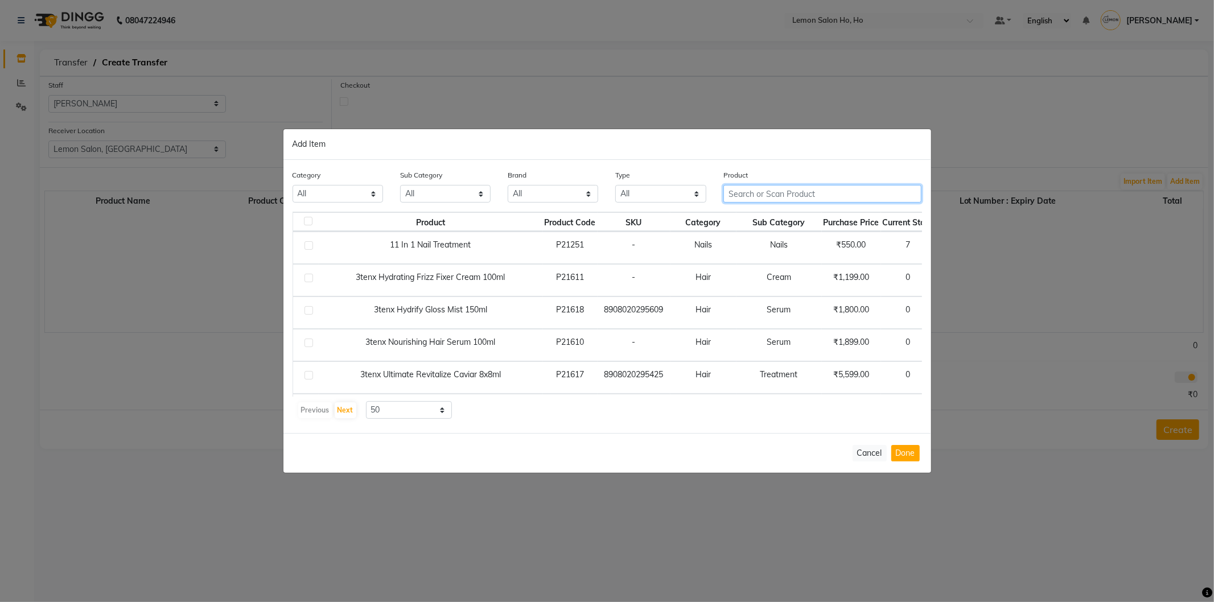
click at [820, 197] on input "text" at bounding box center [822, 194] width 199 height 18
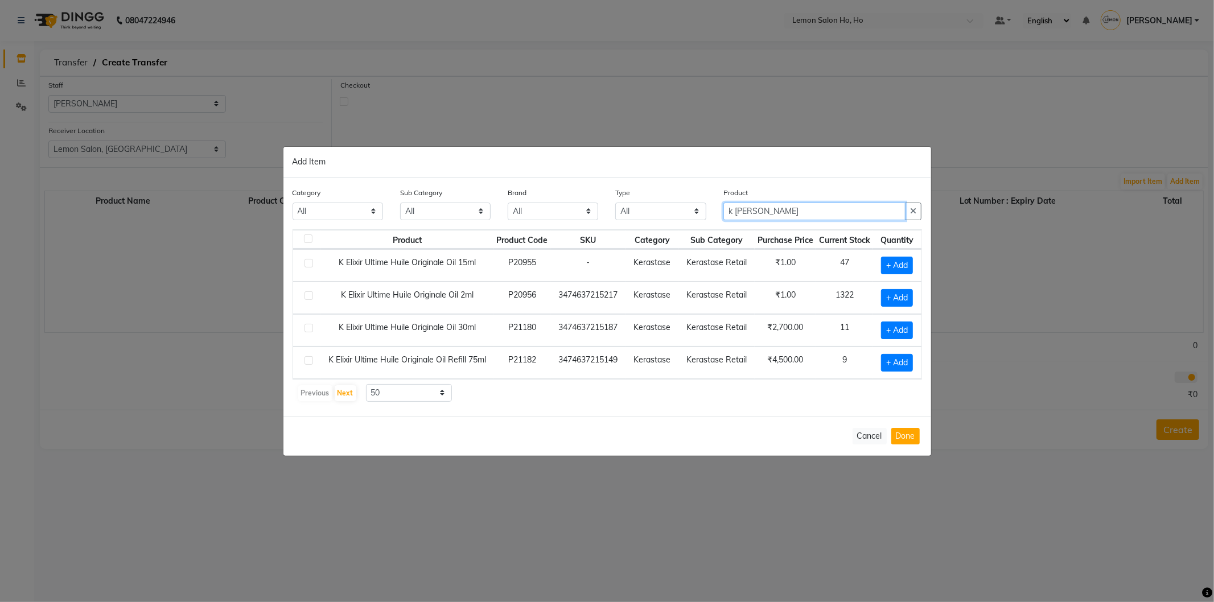
click at [758, 212] on input "k [PERSON_NAME]" at bounding box center [814, 212] width 183 height 18
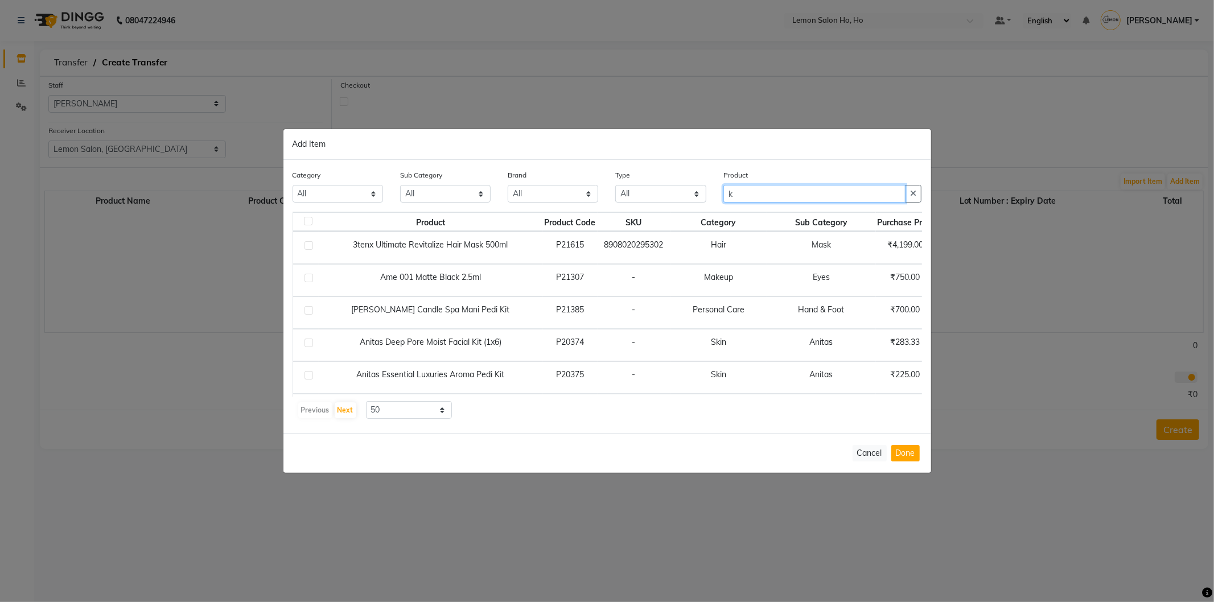
type input "k"
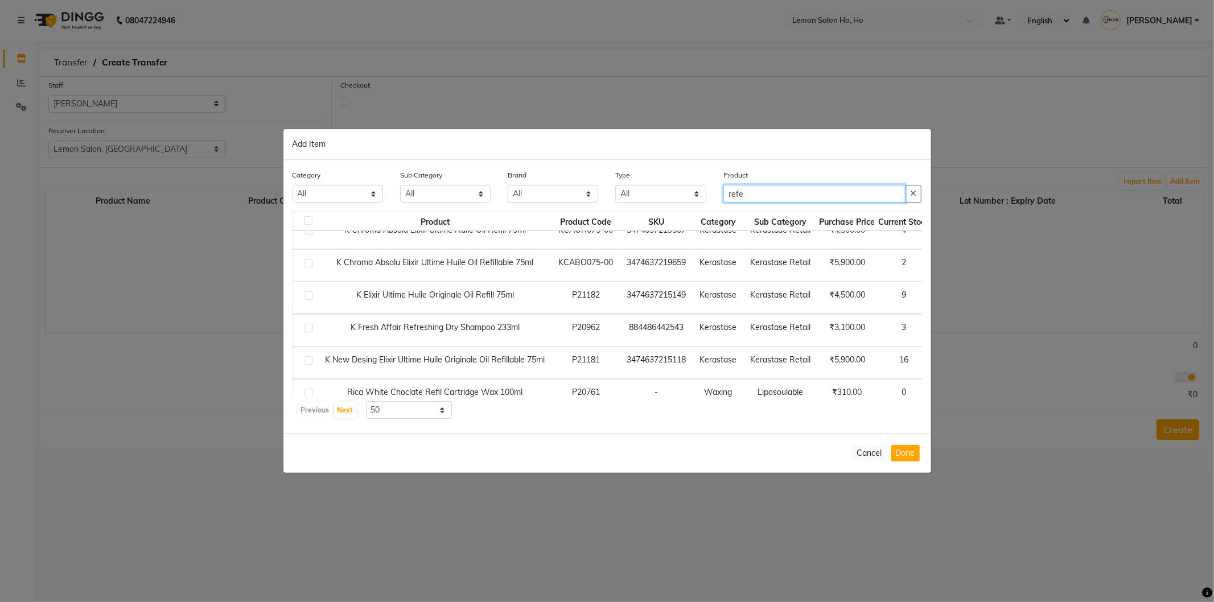
scroll to position [73, 0]
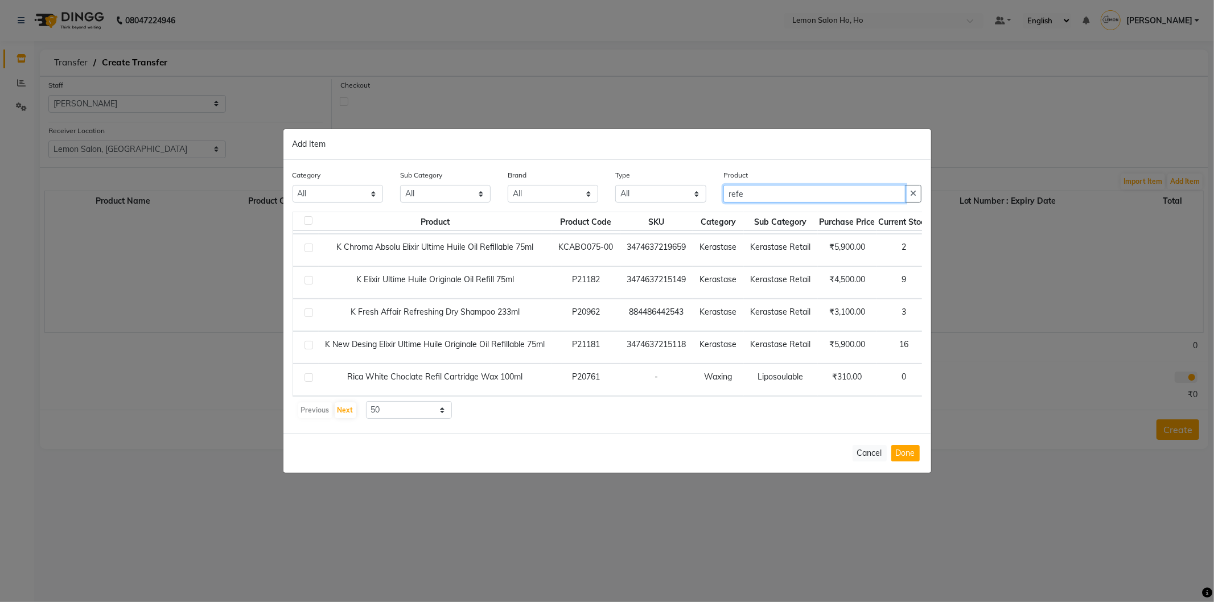
type input "refe"
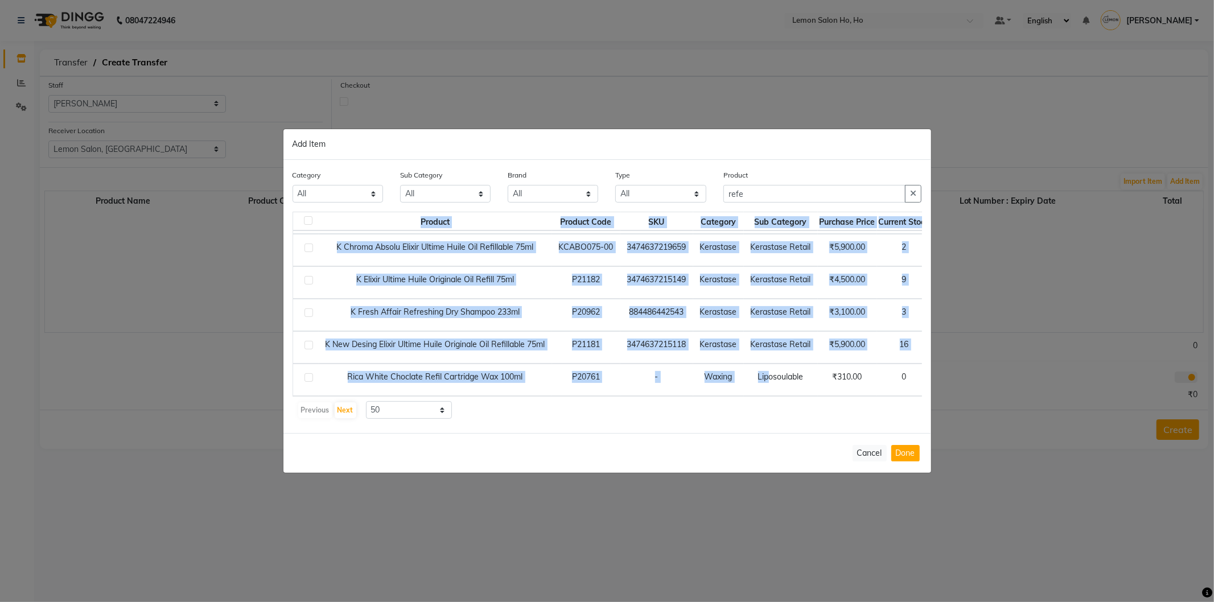
drag, startPoint x: 773, startPoint y: 384, endPoint x: 803, endPoint y: 388, distance: 30.4
click at [803, 388] on div "Product Product Code SKU Category Sub Category Purchase Price Current Stock Qua…" at bounding box center [607, 304] width 629 height 185
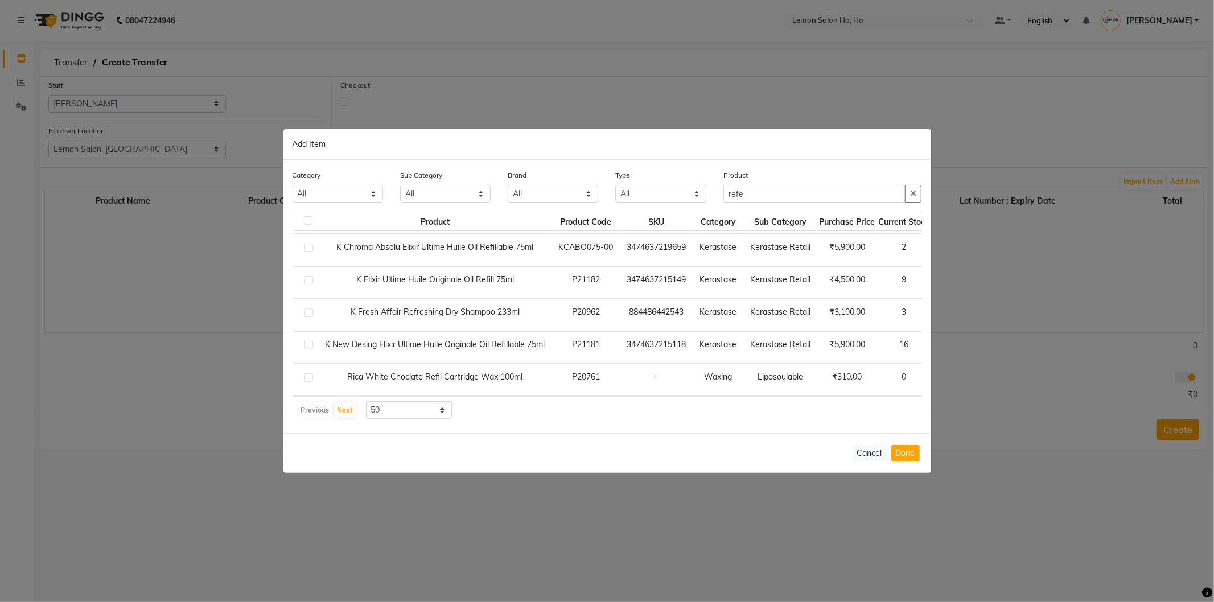
click at [757, 366] on td "Liposoulable" at bounding box center [781, 380] width 74 height 32
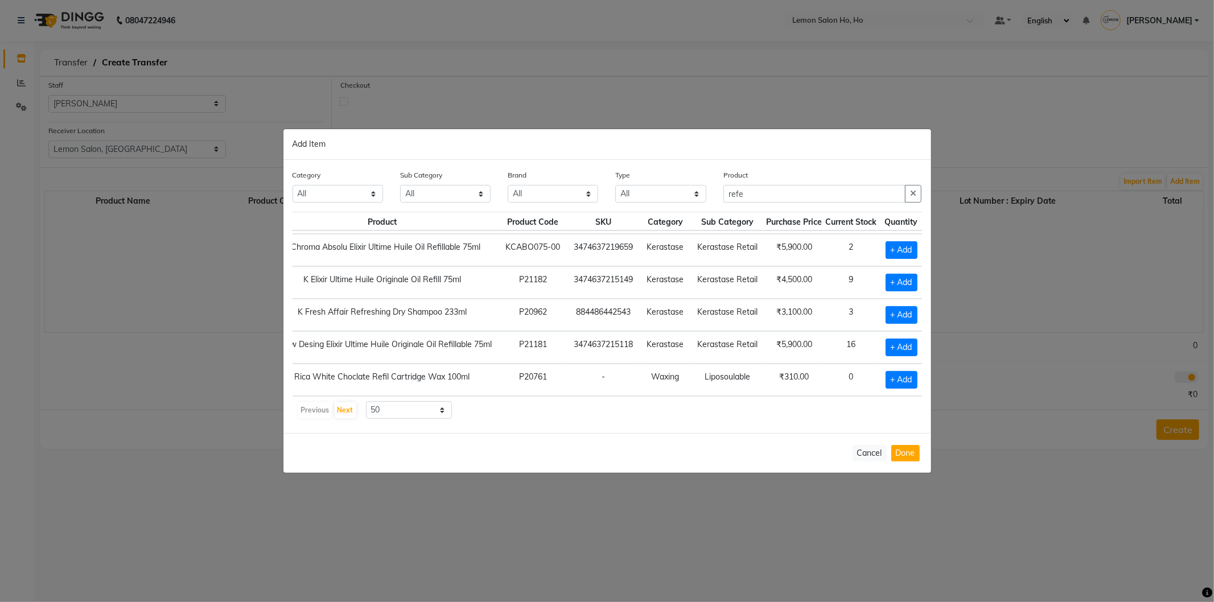
scroll to position [73, 57]
click at [897, 339] on span "+ Add" at bounding box center [899, 348] width 32 height 18
checkbox input "true"
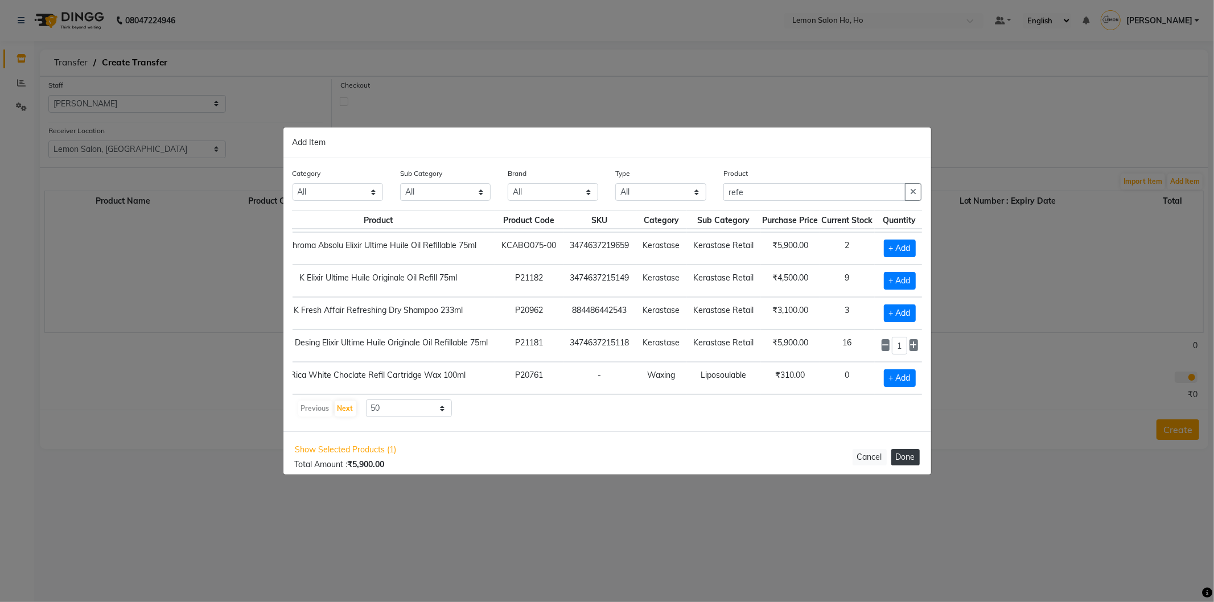
click at [902, 456] on button "Done" at bounding box center [905, 457] width 28 height 17
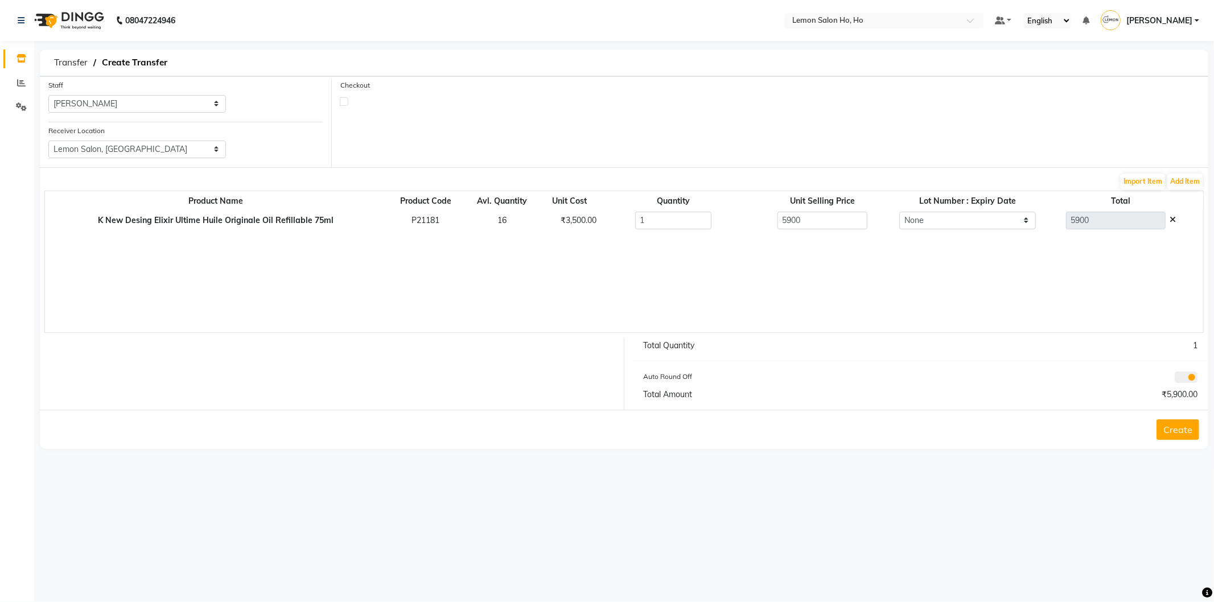
click at [344, 100] on label at bounding box center [344, 101] width 9 height 9
click at [344, 100] on input "checkbox" at bounding box center [343, 100] width 7 height 7
checkbox input "true"
select select "true"
select select "2069"
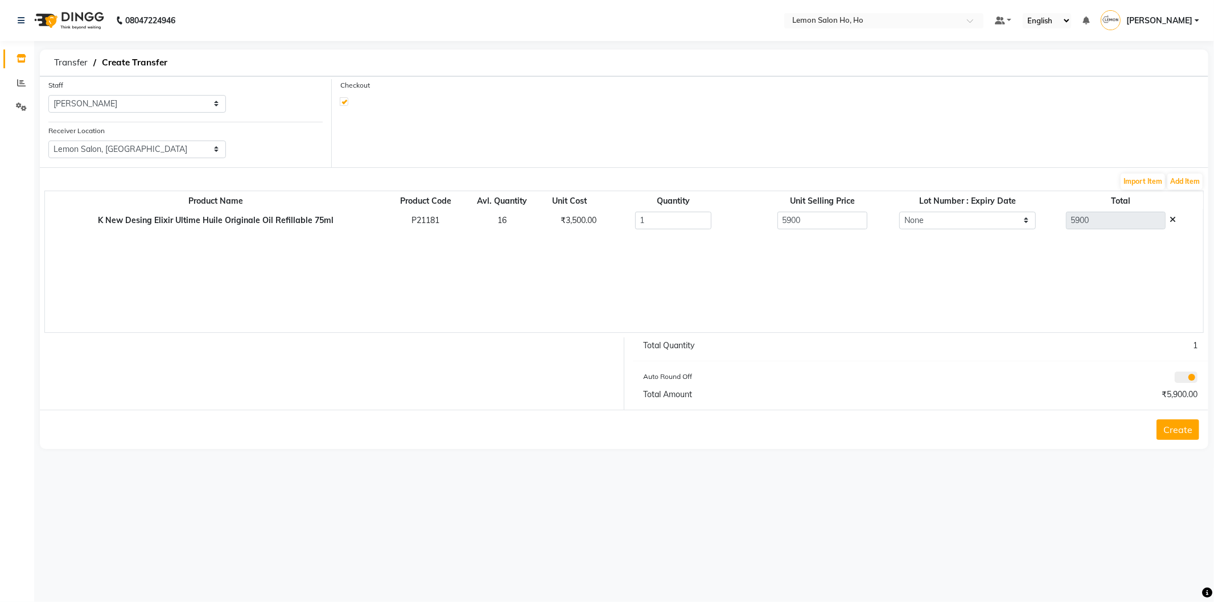
select select "2069"
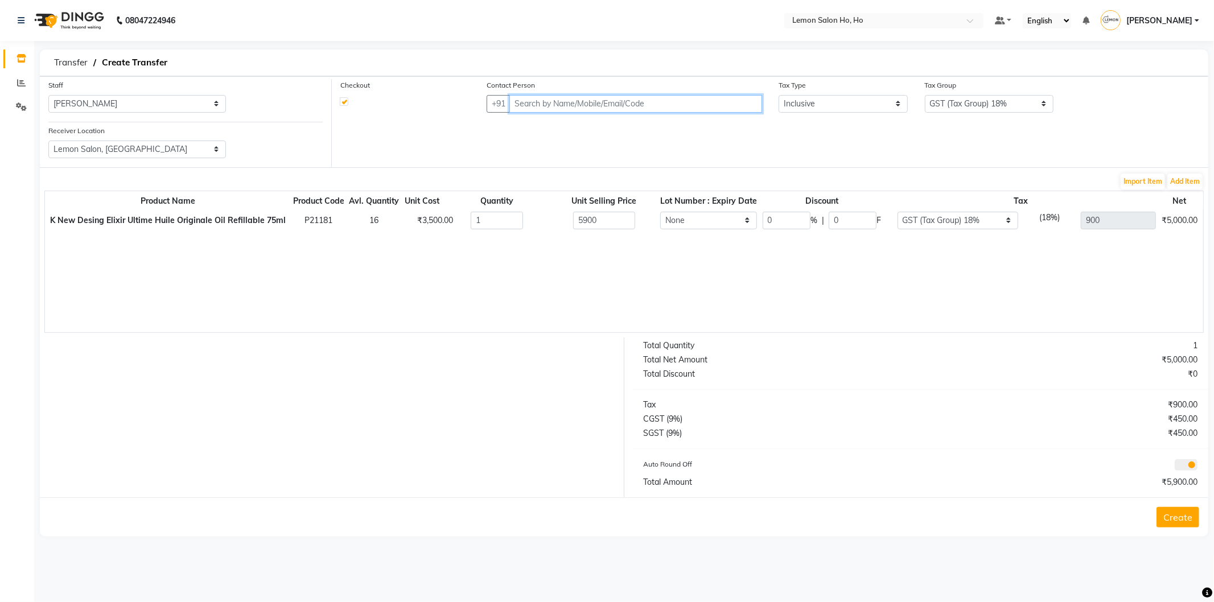
click at [539, 105] on input "text" at bounding box center [635, 104] width 253 height 18
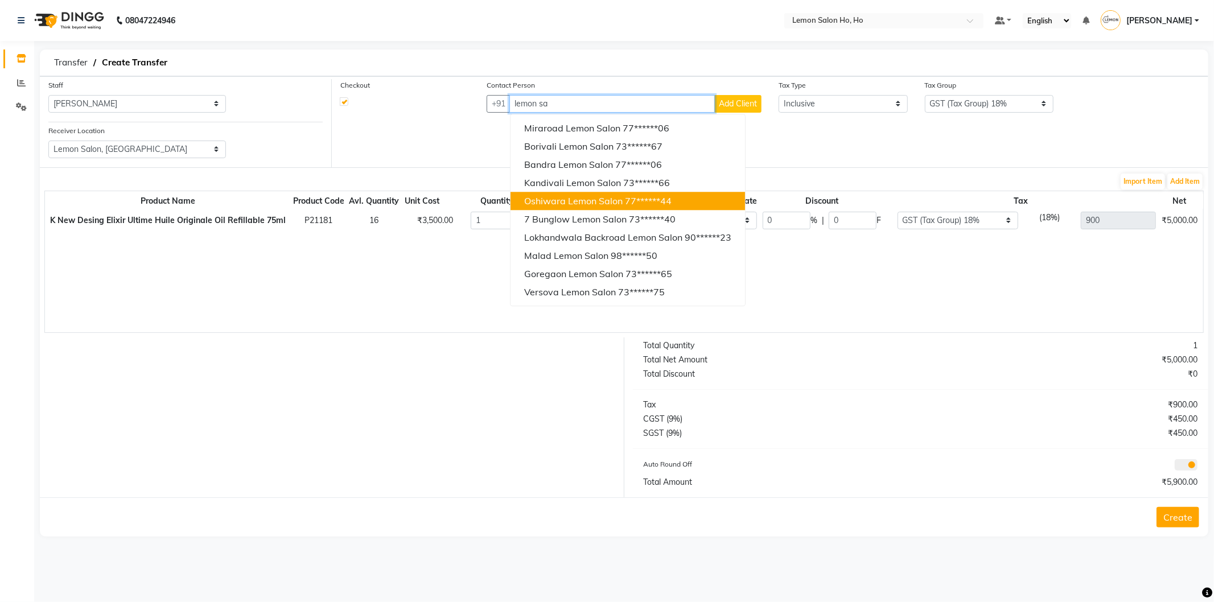
click at [541, 199] on span "Oshiwara Lemon Salon" at bounding box center [573, 200] width 98 height 11
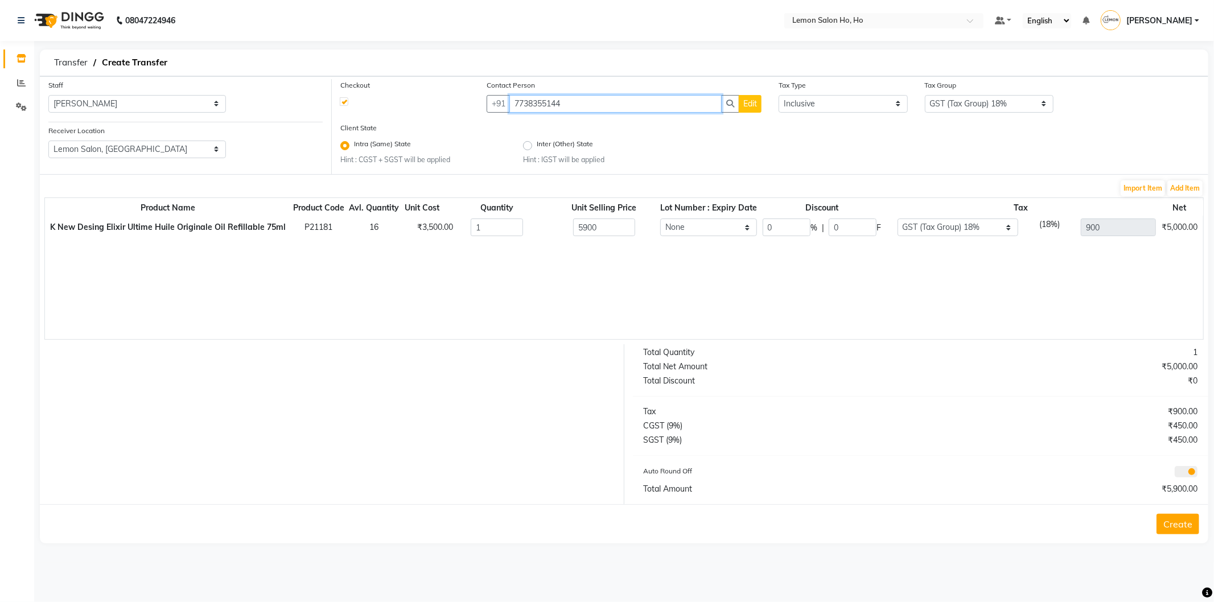
type input "7738355144"
click at [773, 226] on input "0" at bounding box center [787, 228] width 48 height 18
type input "30"
type input "4130"
type input "1770"
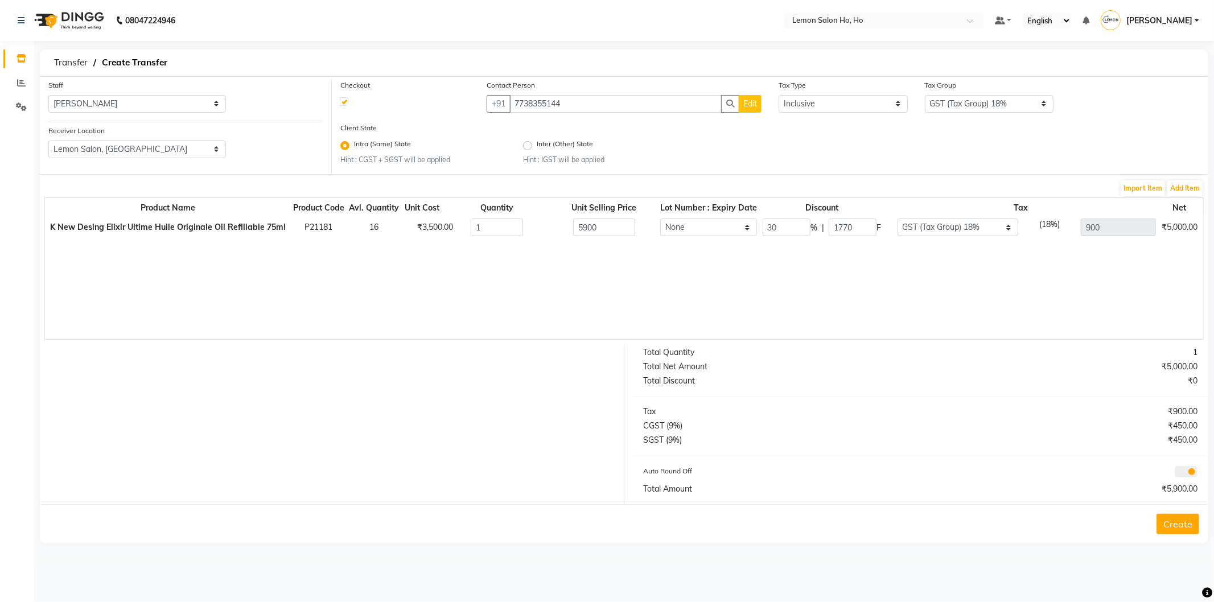
type input "630"
click at [1186, 524] on button "Create" at bounding box center [1177, 524] width 43 height 20
